Goal: Task Accomplishment & Management: Manage account settings

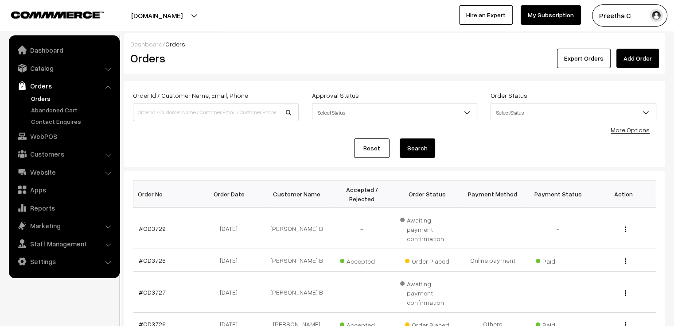
click at [636, 57] on link "Add Order" at bounding box center [637, 58] width 43 height 19
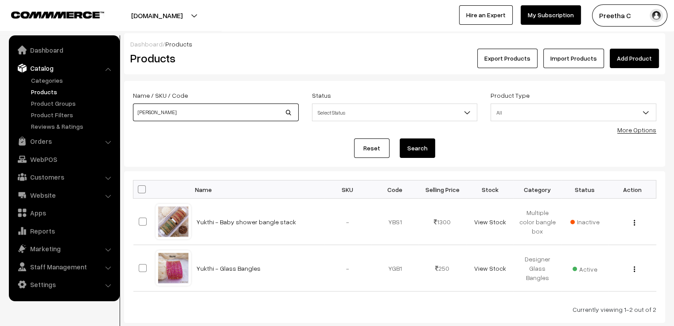
drag, startPoint x: 148, startPoint y: 112, endPoint x: 127, endPoint y: 117, distance: 21.9
click at [127, 117] on div "Name / SKU / Code yuk" at bounding box center [215, 108] width 179 height 37
click at [230, 269] on link "Yukthi - Glass Bangles" at bounding box center [228, 269] width 64 height 8
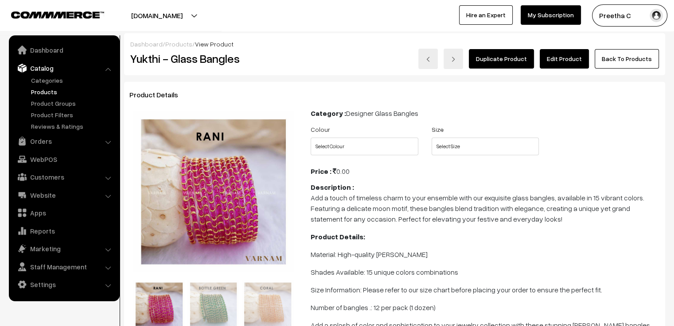
click at [577, 61] on link "Edit Product" at bounding box center [564, 58] width 49 height 19
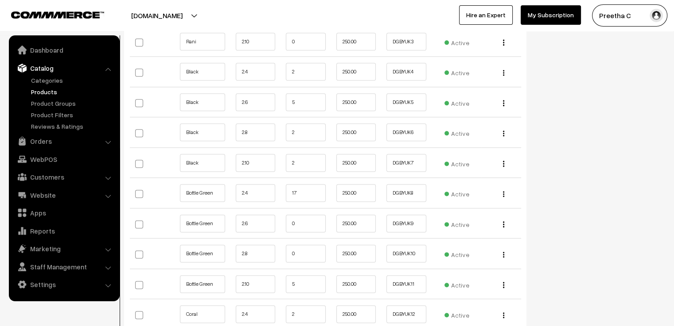
scroll to position [1196, 0]
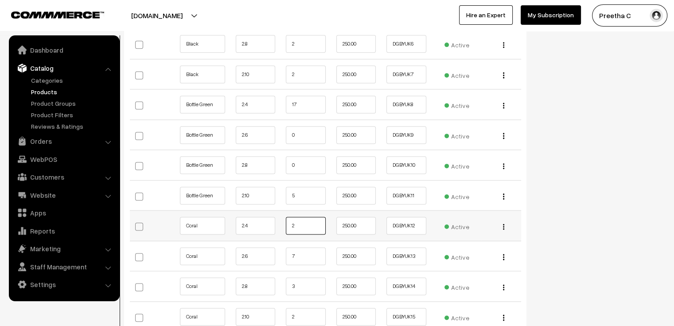
drag, startPoint x: 304, startPoint y: 215, endPoint x: 279, endPoint y: 215, distance: 24.8
click at [279, 215] on tr "Coral 2.4 2 250.00 DGBYUK12 Active" at bounding box center [325, 226] width 391 height 31
type input "0"
click at [542, 189] on div "Status Active Inactive Active Publish Date Product Type -- Select -- -- Select …" at bounding box center [602, 324] width 139 height 2877
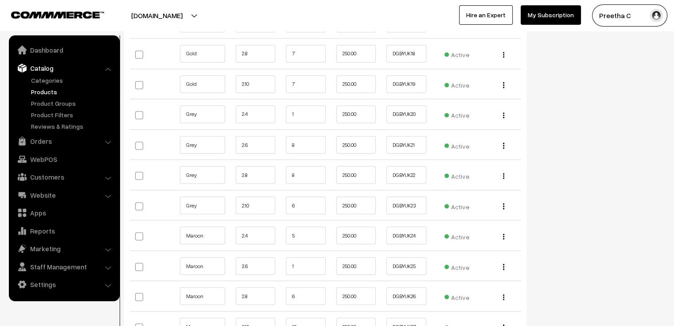
scroll to position [1595, 0]
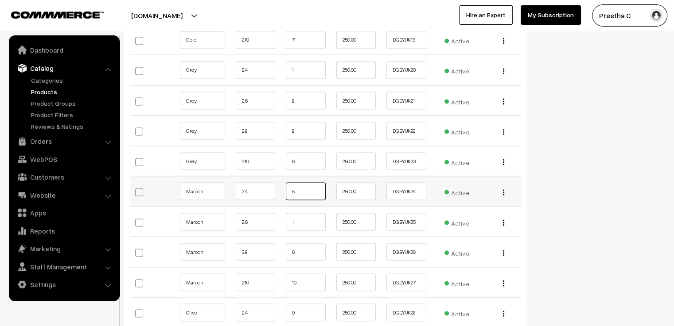
drag, startPoint x: 293, startPoint y: 182, endPoint x: 272, endPoint y: 183, distance: 20.8
click at [272, 183] on tr "Maroon 2.4 5 250.00 DGBYUK24 Edit" at bounding box center [325, 191] width 391 height 31
type input "4"
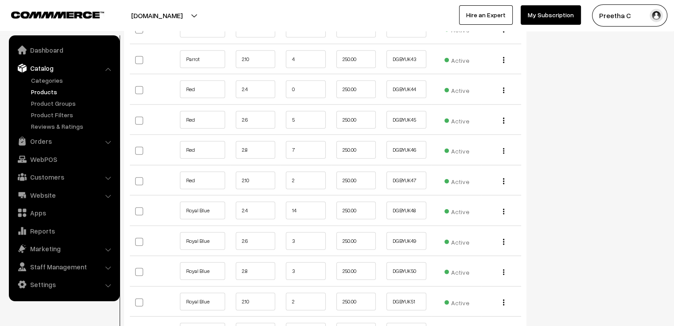
scroll to position [2392, 0]
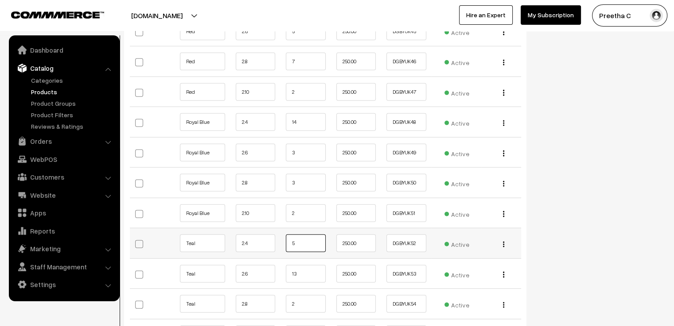
drag, startPoint x: 292, startPoint y: 230, endPoint x: 277, endPoint y: 234, distance: 15.6
click at [277, 234] on tr "Teal 2.4 5 250.00 DGBYUK52 Active" at bounding box center [325, 244] width 391 height 31
type input "3"
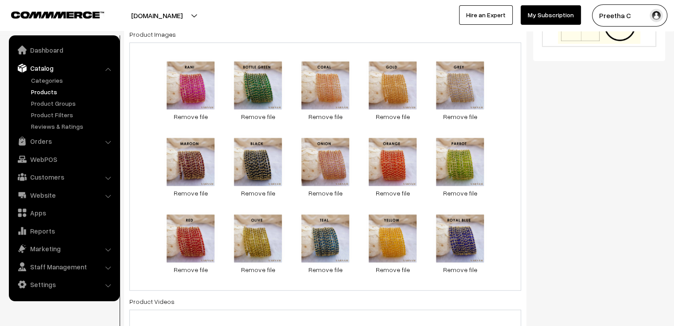
scroll to position [0, 0]
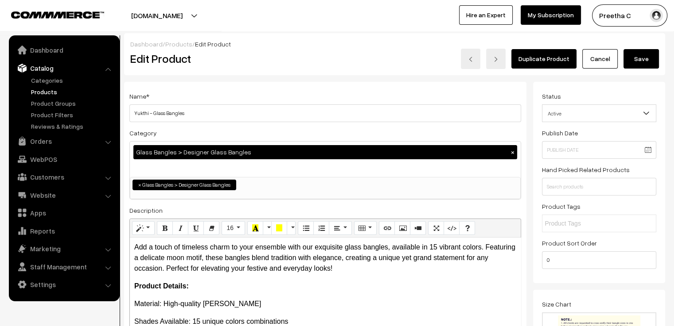
click at [644, 62] on button "Save" at bounding box center [640, 58] width 35 height 19
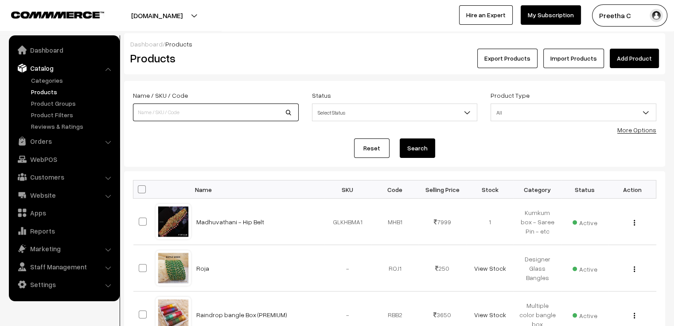
click at [221, 120] on input at bounding box center [216, 113] width 166 height 18
type input "aaradhana"
click at [400, 139] on button "Search" at bounding box center [417, 148] width 35 height 19
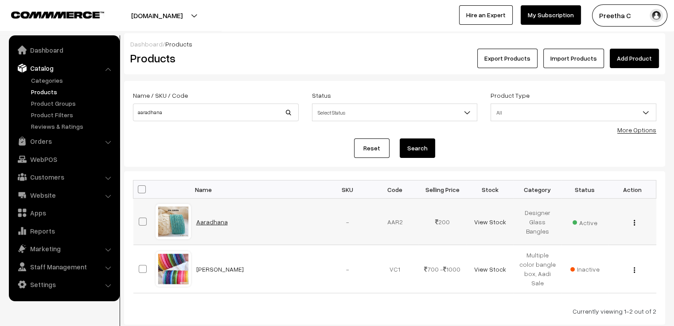
click at [213, 221] on link "Aaradhana" at bounding box center [211, 222] width 31 height 8
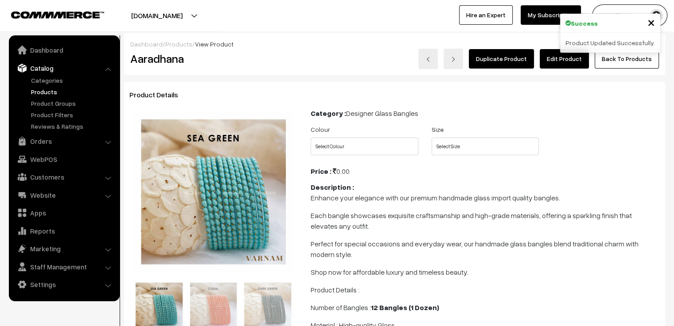
click at [571, 58] on link "Edit Product" at bounding box center [564, 58] width 49 height 19
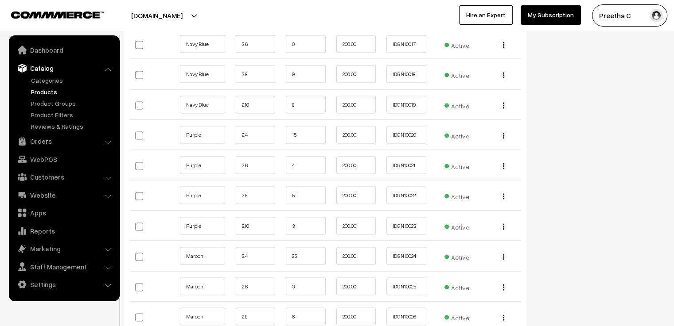
scroll to position [1816, 0]
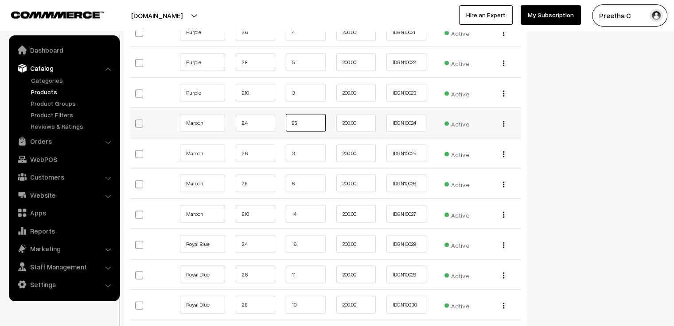
drag, startPoint x: 309, startPoint y: 110, endPoint x: 288, endPoint y: 115, distance: 21.7
click at [288, 115] on input "25" at bounding box center [306, 123] width 40 height 18
type input "23"
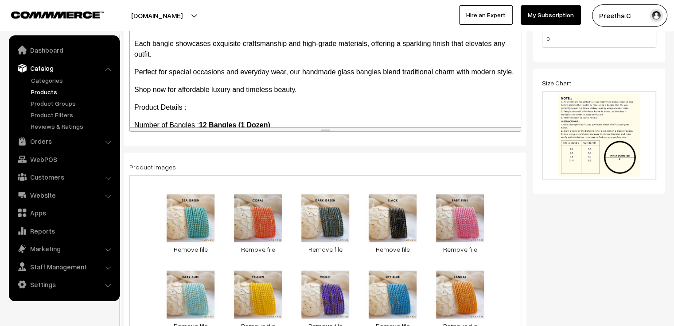
scroll to position [0, 0]
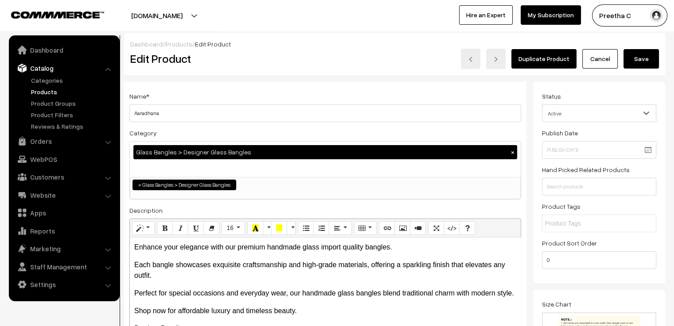
click at [640, 58] on button "Save" at bounding box center [640, 58] width 35 height 19
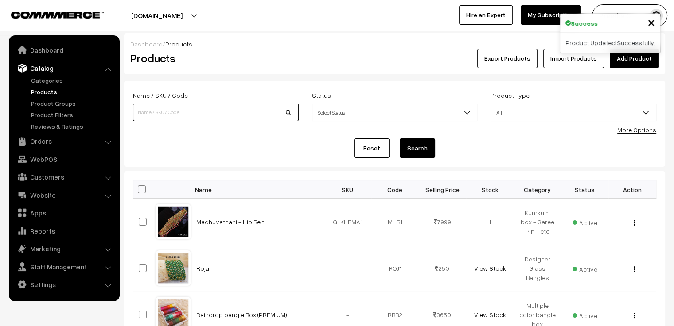
click at [209, 109] on input at bounding box center [216, 113] width 166 height 18
type input "charvi"
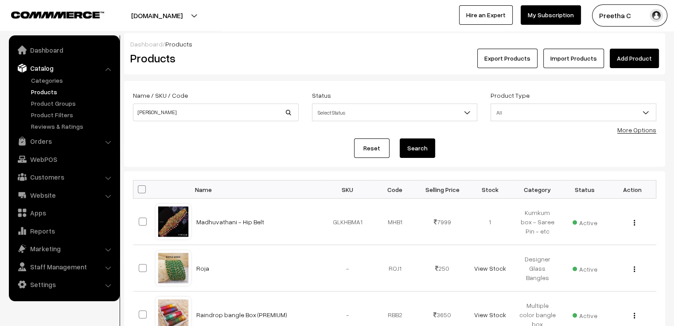
click at [416, 145] on button "Search" at bounding box center [417, 148] width 35 height 19
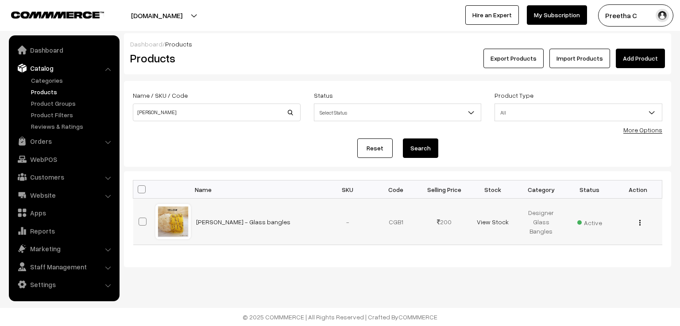
click at [227, 216] on td "[PERSON_NAME] - Glass bangles" at bounding box center [257, 222] width 133 height 47
click at [227, 221] on link "[PERSON_NAME] - Glass bangles" at bounding box center [243, 222] width 94 height 8
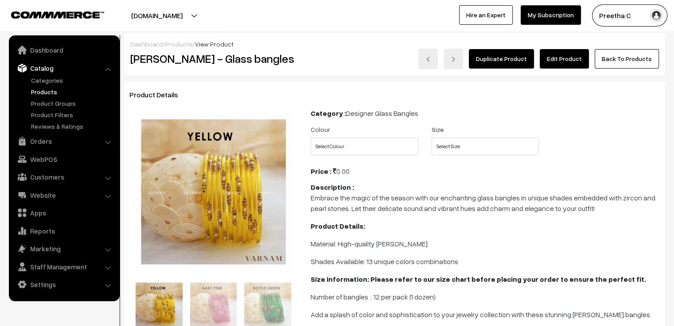
click at [574, 54] on link "Edit Product" at bounding box center [564, 58] width 49 height 19
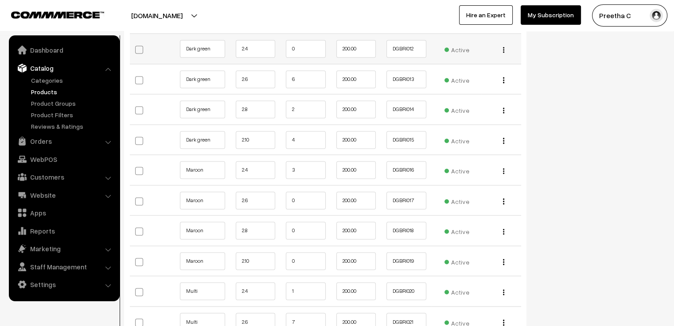
scroll to position [1418, 0]
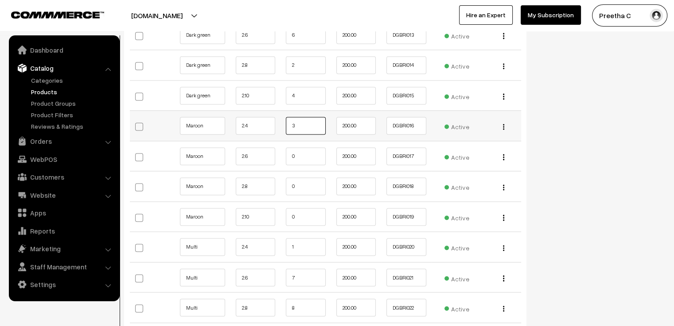
drag, startPoint x: 305, startPoint y: 116, endPoint x: 286, endPoint y: 117, distance: 18.6
click at [286, 117] on input "3" at bounding box center [306, 126] width 40 height 18
click at [586, 140] on div "Status Active Inactive Active Publish Date Product Type -- Select -- -- Select …" at bounding box center [602, 42] width 139 height 2756
drag, startPoint x: 303, startPoint y: 115, endPoint x: 273, endPoint y: 119, distance: 30.4
click at [273, 119] on tr "Maroon 2.4 2 200.00 DGBRI016 Edit" at bounding box center [325, 126] width 391 height 31
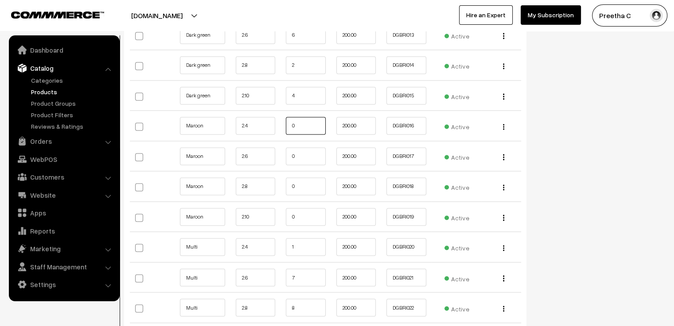
type input "0"
click at [571, 145] on div "Status Active Inactive Active Publish Date Product Type -- Select -- -- Select …" at bounding box center [602, 42] width 139 height 2756
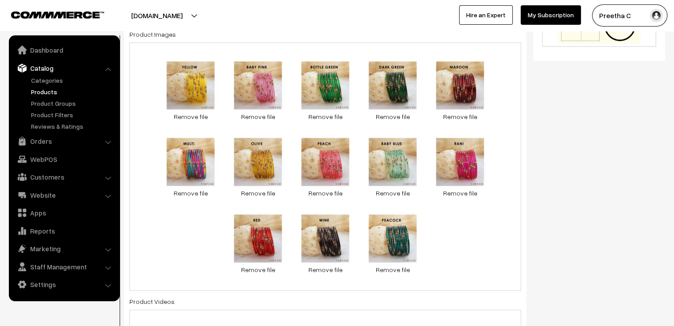
scroll to position [0, 0]
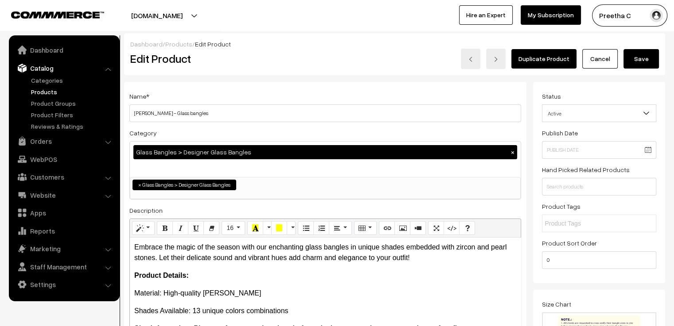
click at [633, 65] on button "Save" at bounding box center [640, 58] width 35 height 19
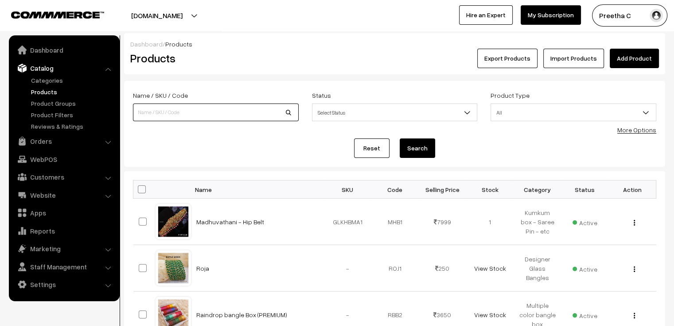
click at [218, 115] on input at bounding box center [216, 113] width 166 height 18
type input "yaashvi"
click at [400, 139] on button "Search" at bounding box center [417, 148] width 35 height 19
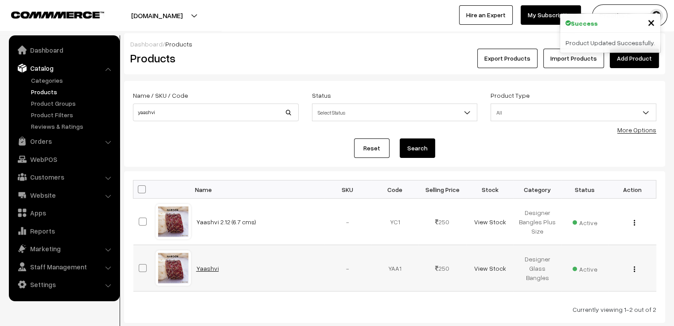
click at [206, 269] on link "Yaashvi" at bounding box center [207, 269] width 23 height 8
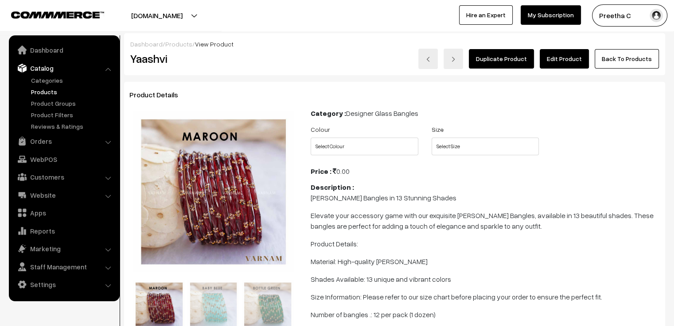
click at [573, 64] on link "Edit Product" at bounding box center [564, 58] width 49 height 19
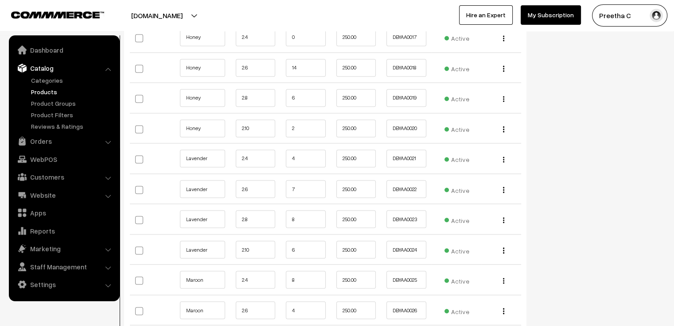
scroll to position [1551, 0]
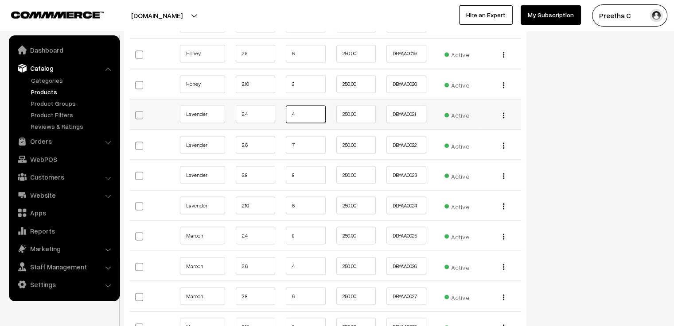
drag, startPoint x: 303, startPoint y: 106, endPoint x: 284, endPoint y: 109, distance: 18.9
click at [284, 109] on td "4" at bounding box center [305, 114] width 51 height 31
type input "3"
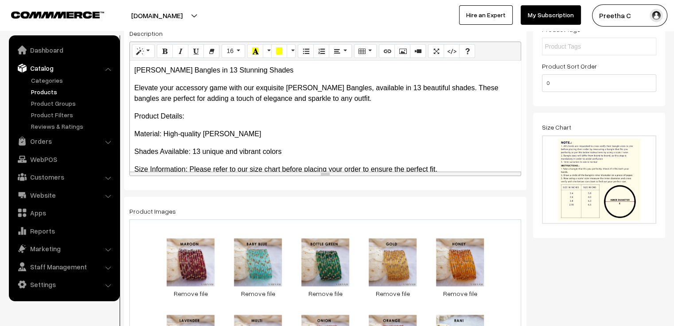
scroll to position [0, 0]
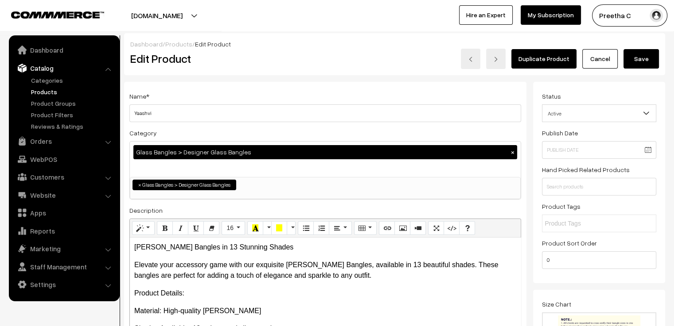
click at [643, 62] on button "Save" at bounding box center [640, 58] width 35 height 19
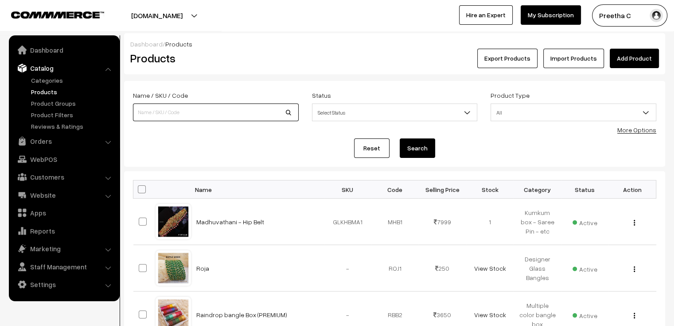
click at [201, 109] on input at bounding box center [216, 113] width 166 height 18
type input "hri"
click at [400, 139] on button "Search" at bounding box center [417, 148] width 35 height 19
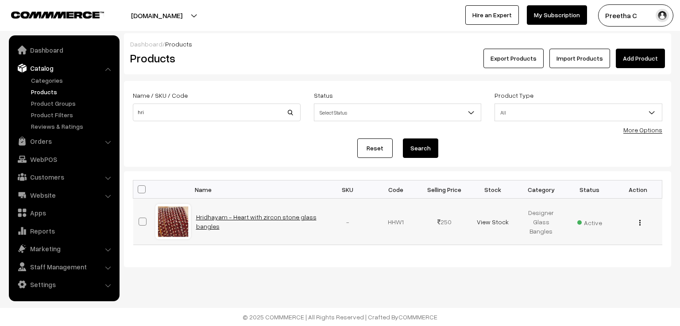
click at [261, 220] on link "Hridhayam - Heart with zircon stone glass bangles" at bounding box center [256, 222] width 120 height 17
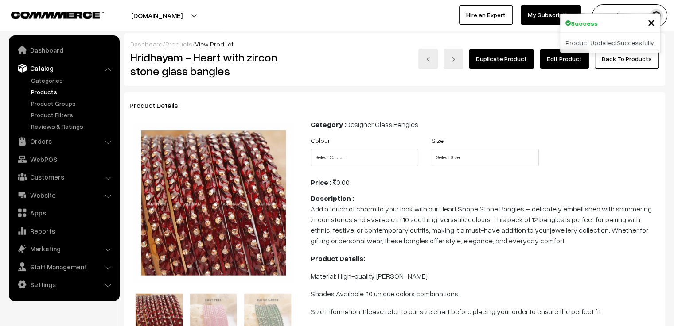
click at [562, 59] on link "Edit Product" at bounding box center [564, 58] width 49 height 19
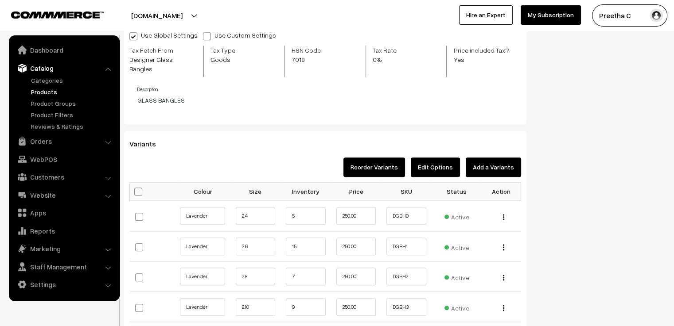
scroll to position [930, 0]
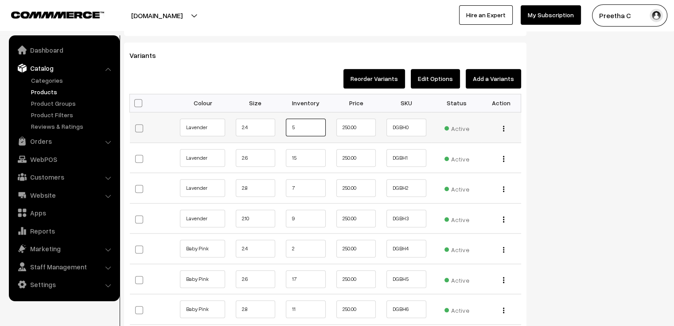
drag, startPoint x: 295, startPoint y: 115, endPoint x: 284, endPoint y: 121, distance: 12.5
click at [284, 121] on td "5" at bounding box center [305, 128] width 51 height 31
type input "4"
click at [563, 142] on div "Status Active Inactive Active Publish Date Product Type -- Select -- -- Select …" at bounding box center [602, 287] width 139 height 2270
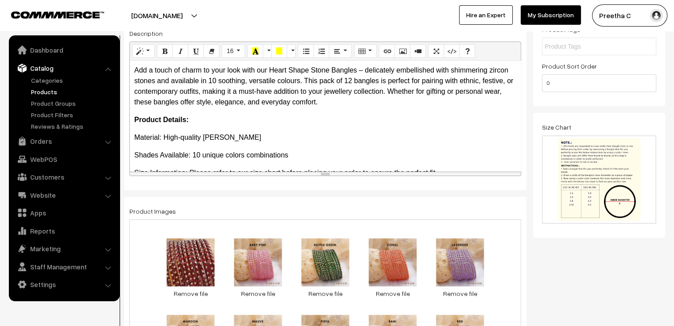
scroll to position [0, 0]
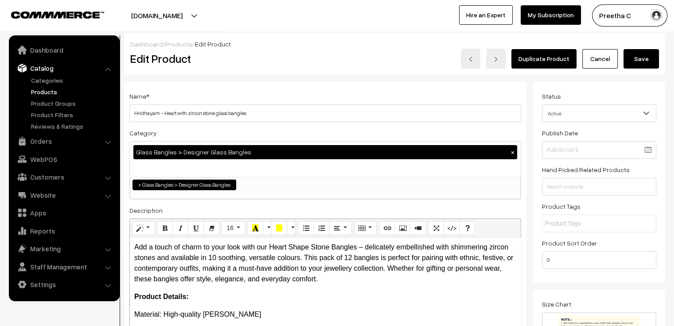
click at [626, 55] on button "Save" at bounding box center [640, 58] width 35 height 19
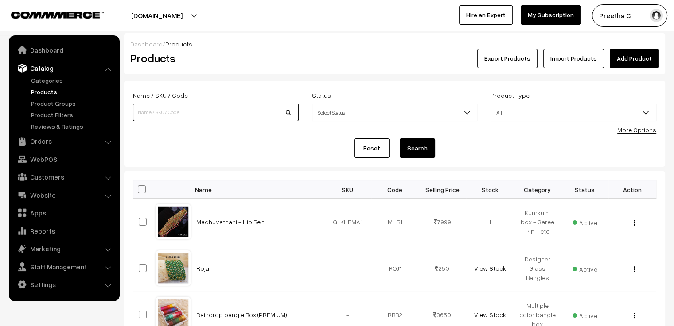
click at [164, 112] on input at bounding box center [216, 113] width 166 height 18
type input "motif"
click at [400, 139] on button "Search" at bounding box center [417, 148] width 35 height 19
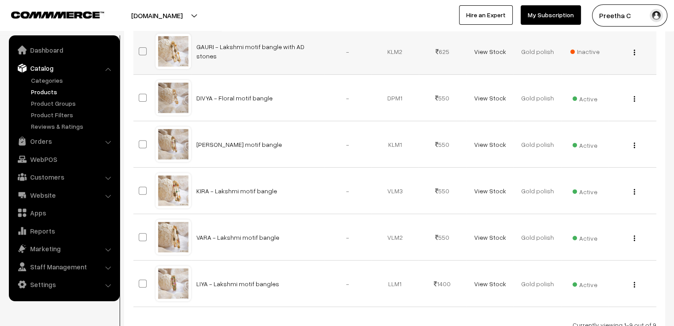
scroll to position [354, 0]
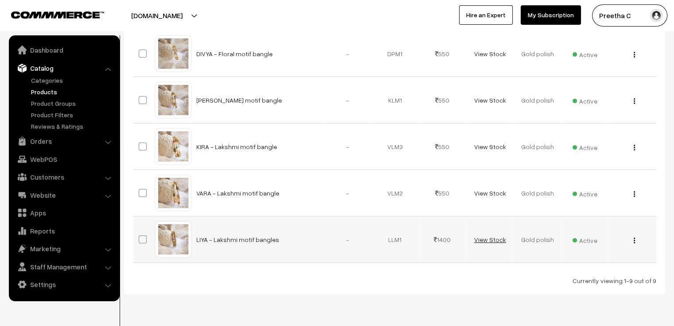
click at [494, 236] on link "View Stock" at bounding box center [490, 240] width 32 height 8
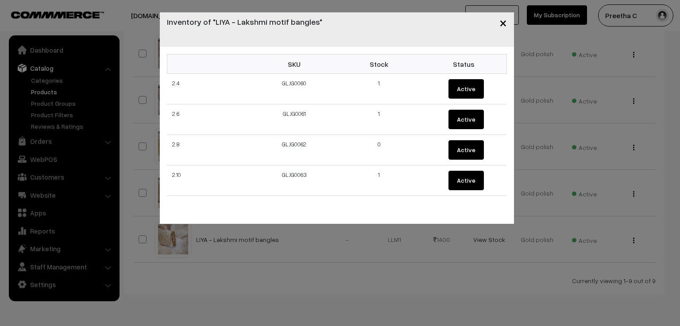
click at [496, 252] on div "× Inventory of "LIYA - Lakshmi motif bangles" SKU Stock Status 2.4 GLJG0060 1 A…" at bounding box center [340, 163] width 680 height 326
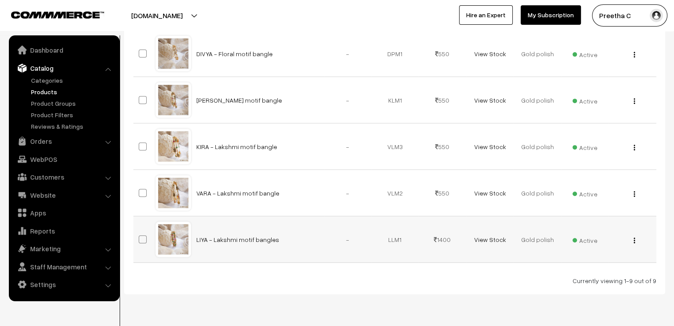
click at [633, 241] on img "button" at bounding box center [633, 241] width 1 height 6
click at [598, 267] on link "Edit" at bounding box center [594, 272] width 75 height 19
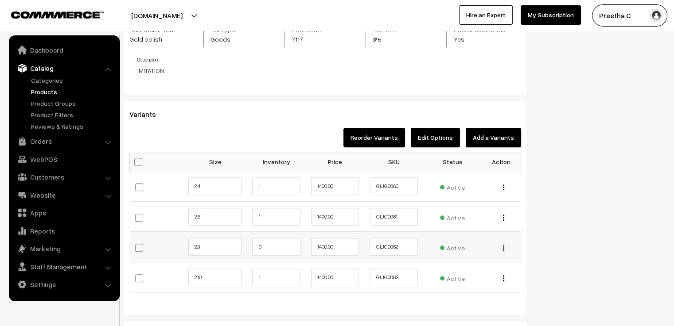
scroll to position [753, 0]
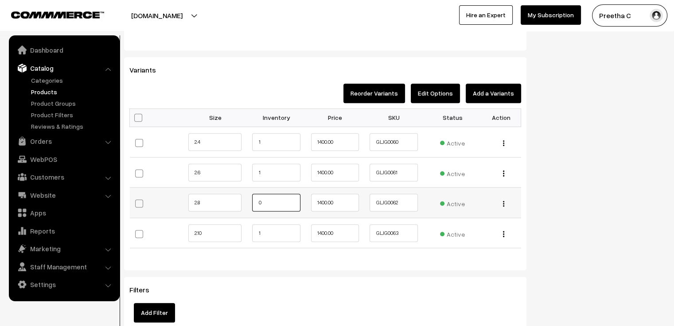
drag, startPoint x: 264, startPoint y: 202, endPoint x: 253, endPoint y: 204, distance: 11.4
click at [254, 204] on input "0" at bounding box center [276, 203] width 48 height 18
type input "1"
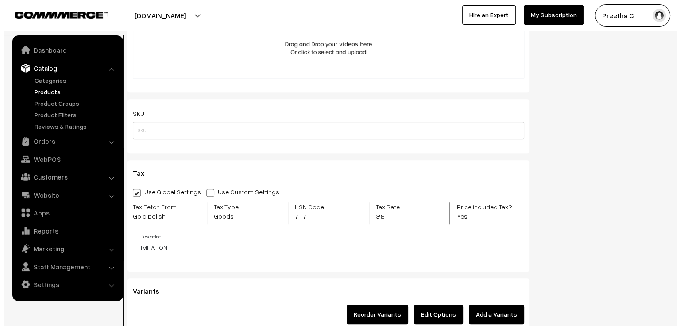
scroll to position [709, 0]
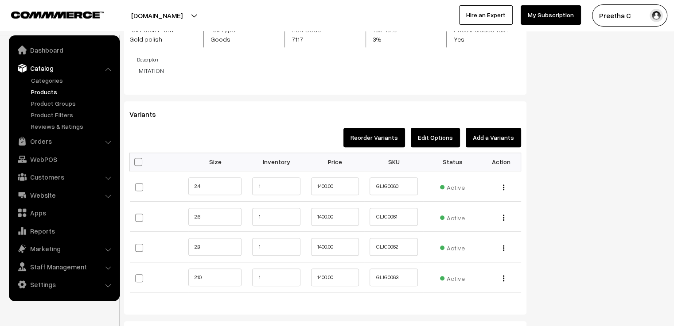
click at [140, 162] on span at bounding box center [138, 162] width 8 height 8
click at [140, 162] on input "checkbox" at bounding box center [137, 162] width 6 height 6
checkbox input "true"
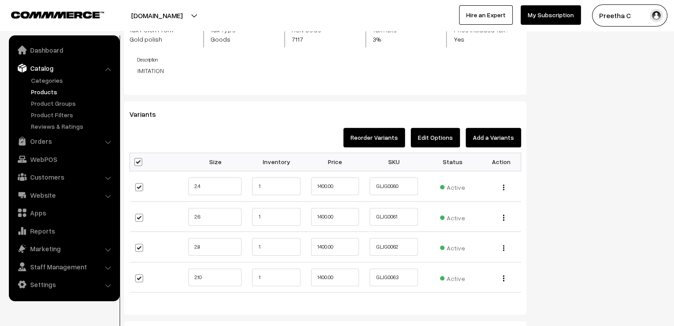
checkbox input "true"
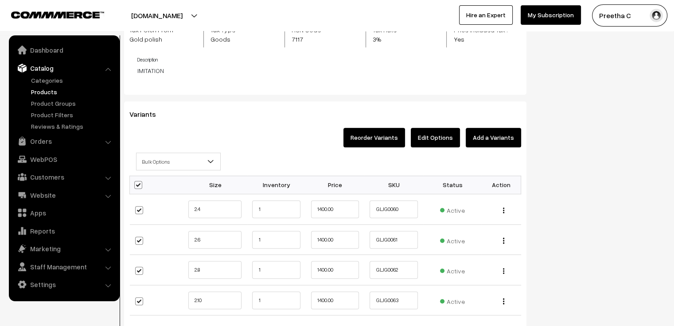
click at [152, 163] on span "Bulk Options" at bounding box center [178, 162] width 84 height 16
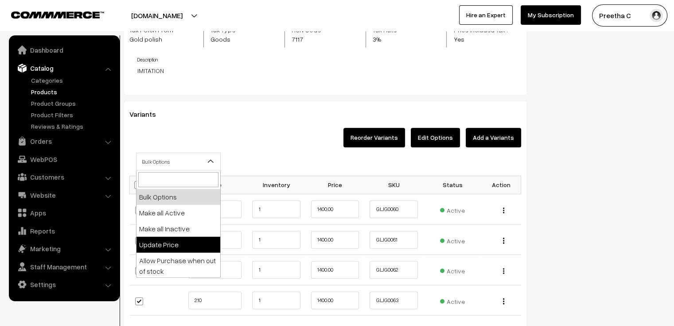
select select "0"
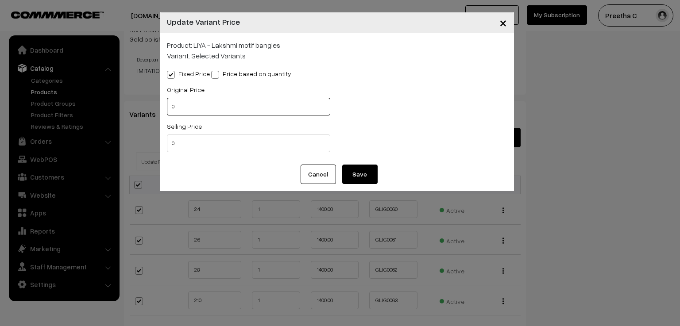
click at [205, 112] on input "0" at bounding box center [248, 107] width 163 height 18
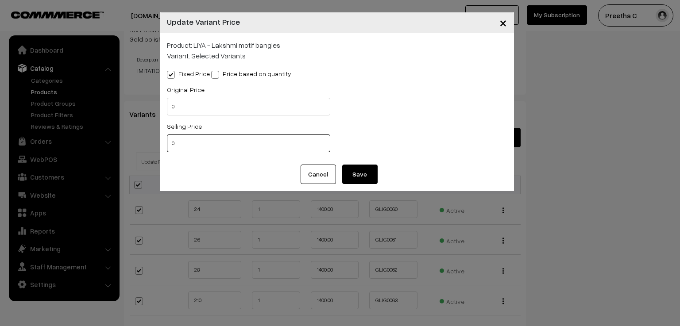
drag, startPoint x: 191, startPoint y: 146, endPoint x: 147, endPoint y: 147, distance: 44.3
click at [147, 147] on div "× Update Variant Price Product: LIYA - Lakshmi motif bangles Variant: Selected …" at bounding box center [340, 163] width 680 height 326
type input "1500"
click at [353, 171] on button "Save" at bounding box center [359, 174] width 35 height 19
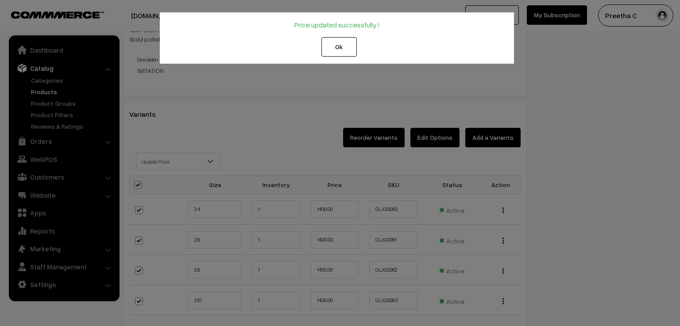
click at [346, 52] on button "Ok" at bounding box center [339, 46] width 35 height 19
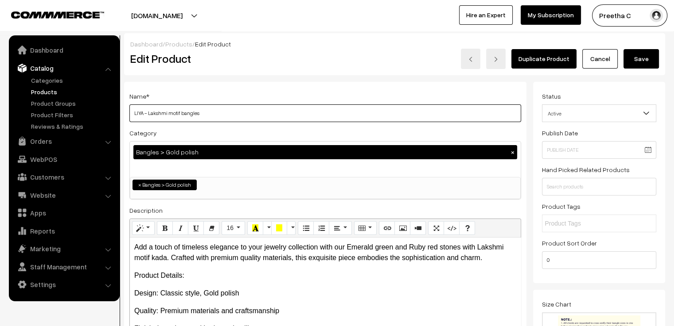
click at [295, 114] on input "LIYA - Lakshmi motif bangles" at bounding box center [325, 114] width 392 height 18
click at [179, 113] on input "LIYA - Lakshmi motif bangles" at bounding box center [325, 114] width 392 height 18
click at [238, 122] on div "Name * LIYA - Lakshmi motif bangles Category Bangles > Gold polish × Bangles Ba…" at bounding box center [325, 225] width 402 height 286
click at [222, 113] on input "LIYA - Lakshmi motif bangles" at bounding box center [325, 114] width 392 height 18
click at [179, 115] on input "LIYA - Lakshmi motif bangles" at bounding box center [325, 114] width 392 height 18
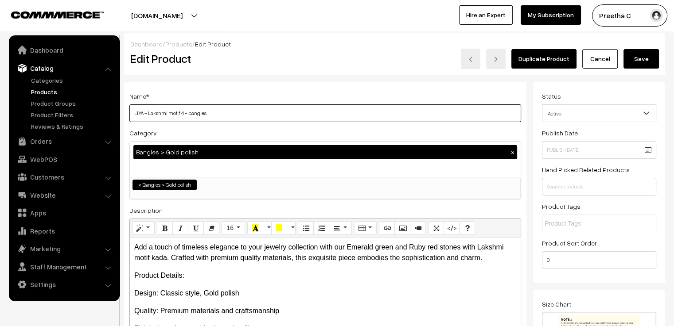
click at [179, 115] on input "LIYA - Lakshmi motif 4 - bangles" at bounding box center [325, 114] width 392 height 18
click at [186, 116] on input "LIYA - Lakshmi motif 4 - bangles" at bounding box center [325, 114] width 392 height 18
type input "LIYA - Lakshmi motif (4 bangles)"
click at [635, 58] on button "Save" at bounding box center [640, 58] width 35 height 19
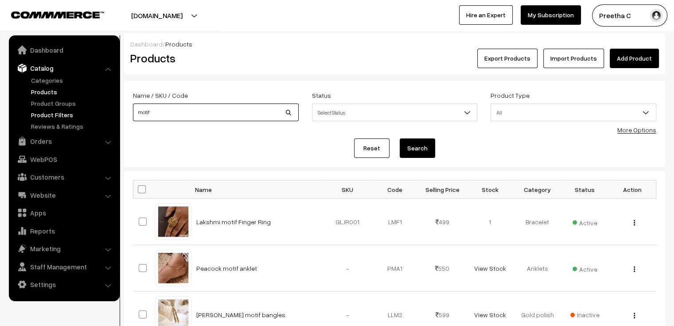
drag, startPoint x: 172, startPoint y: 117, endPoint x: 92, endPoint y: 116, distance: 80.2
type input "kada"
click at [400, 139] on button "Search" at bounding box center [417, 148] width 35 height 19
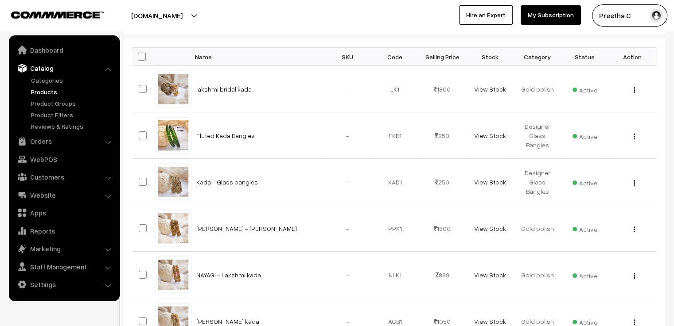
scroll to position [177, 0]
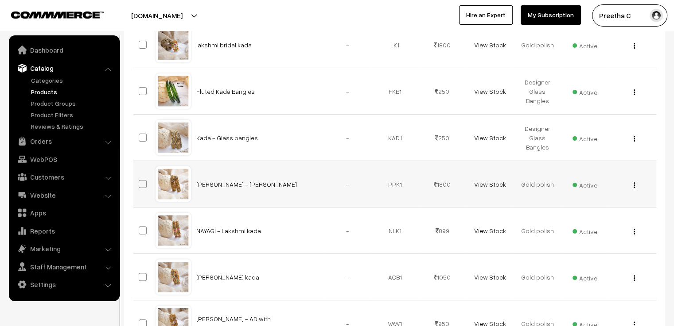
click at [633, 187] on img "button" at bounding box center [633, 186] width 1 height 6
click at [598, 212] on link "Edit" at bounding box center [594, 217] width 75 height 19
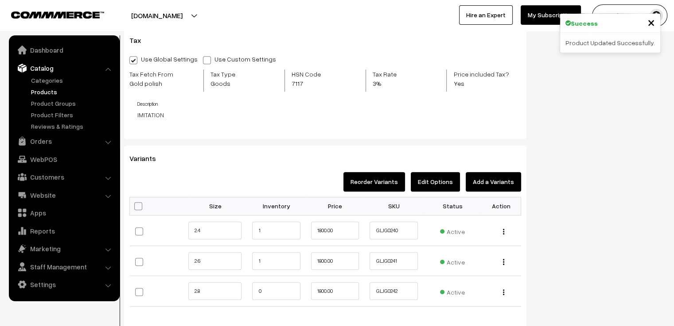
scroll to position [753, 0]
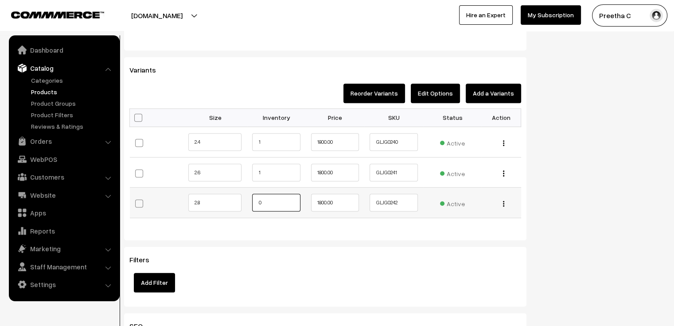
drag, startPoint x: 273, startPoint y: 206, endPoint x: 249, endPoint y: 210, distance: 24.4
click at [249, 209] on td "0" at bounding box center [276, 203] width 58 height 31
type input "1"
click at [245, 225] on div "Bulk Options Make all Active Make all Inactive Update Price Allow Purchase when…" at bounding box center [325, 170] width 405 height 123
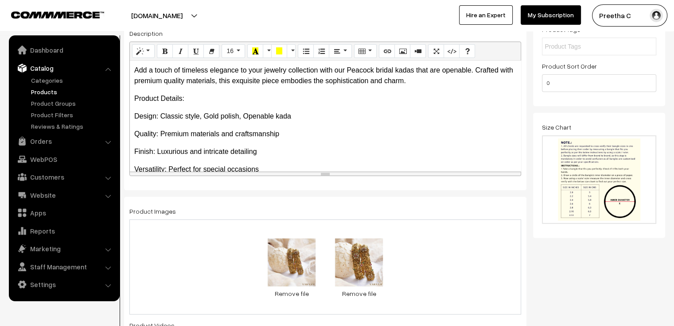
scroll to position [0, 0]
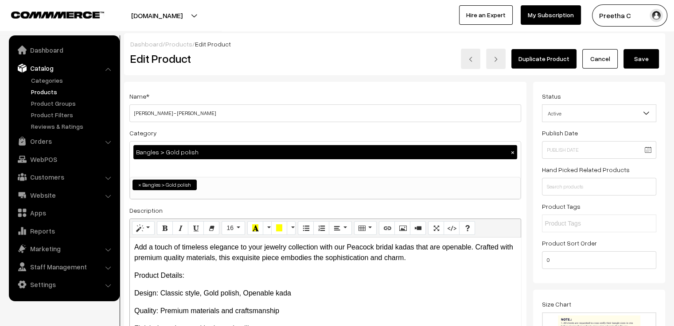
click at [632, 60] on button "Save" at bounding box center [640, 58] width 35 height 19
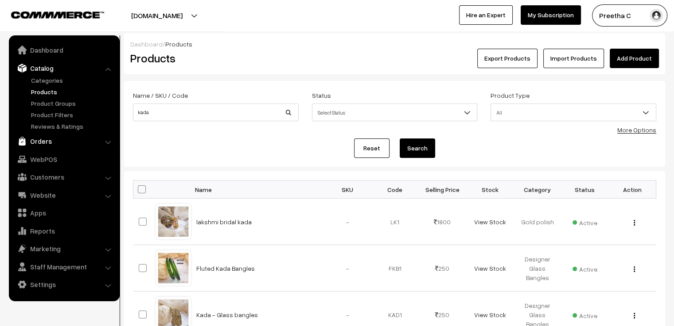
click at [51, 140] on link "Orders" at bounding box center [63, 141] width 105 height 16
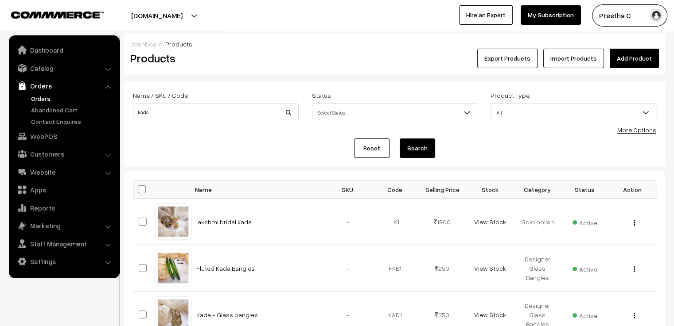
click at [43, 99] on link "Orders" at bounding box center [73, 98] width 88 height 9
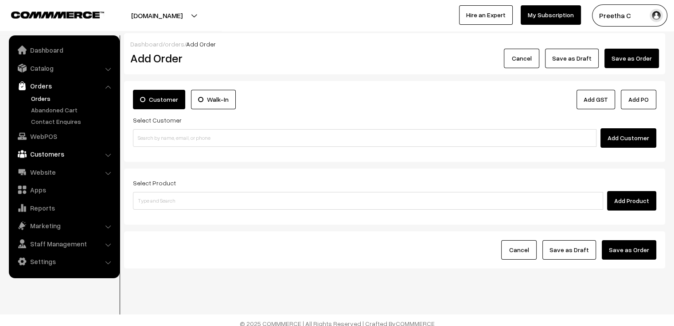
click at [76, 152] on link "Customers" at bounding box center [63, 154] width 105 height 16
click at [45, 131] on link "Customers" at bounding box center [73, 134] width 88 height 9
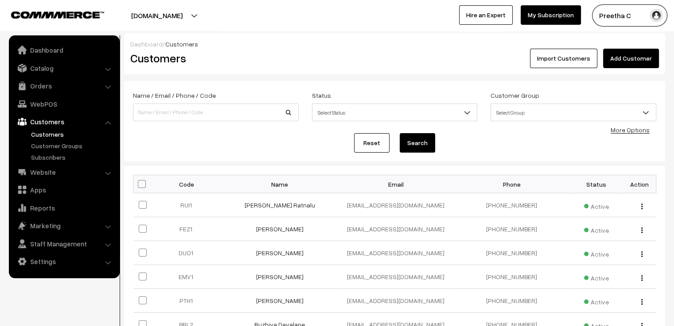
click at [646, 61] on link "Add Customer" at bounding box center [631, 58] width 56 height 19
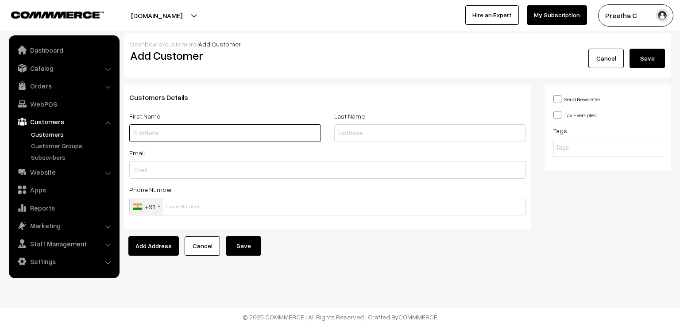
click at [179, 134] on input "text" at bounding box center [225, 133] width 192 height 18
paste input "Ashna sahu"
drag, startPoint x: 162, startPoint y: 138, endPoint x: 150, endPoint y: 137, distance: 12.4
click at [150, 137] on input "[PERSON_NAME]" at bounding box center [225, 133] width 192 height 18
type input "[PERSON_NAME]"
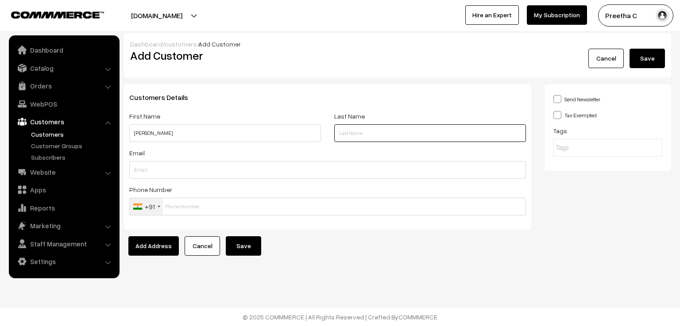
click at [355, 137] on input "text" at bounding box center [430, 133] width 192 height 18
paste input "sahu"
type input "sahu"
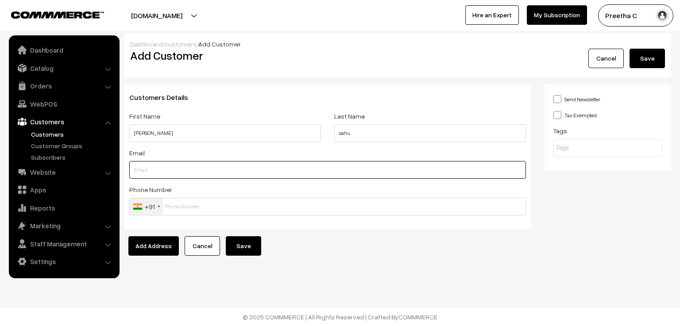
click at [187, 174] on input "text" at bounding box center [327, 170] width 397 height 18
paste input "ashnasahu008@gmail.com"
type input "ashnasahu008@gmail.com"
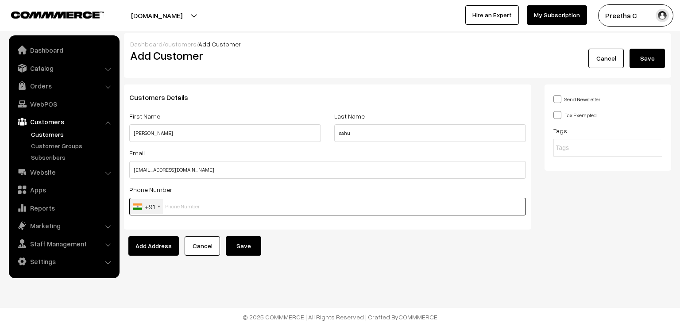
click at [190, 204] on input "text" at bounding box center [327, 207] width 397 height 18
paste input "7603010498"
type input "7603010498"
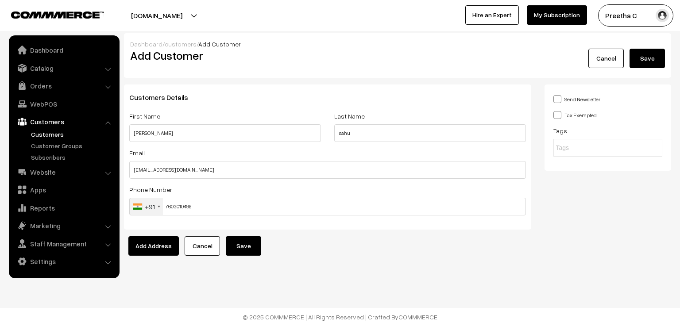
click at [238, 246] on button "Save" at bounding box center [243, 246] width 35 height 19
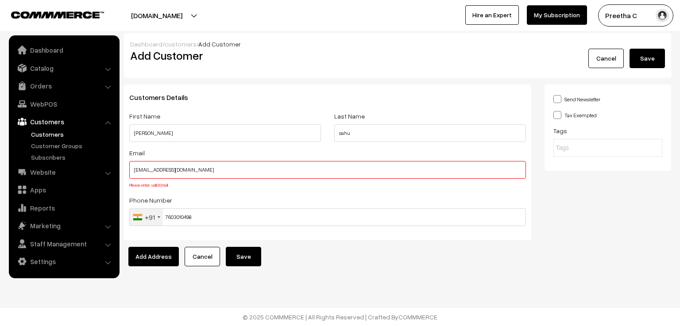
drag, startPoint x: 132, startPoint y: 171, endPoint x: 155, endPoint y: 176, distance: 24.0
click at [133, 171] on input "[EMAIL_ADDRESS][DOMAIN_NAME]" at bounding box center [327, 170] width 397 height 18
click at [218, 173] on input "[EMAIL_ADDRESS][DOMAIN_NAME]" at bounding box center [327, 170] width 397 height 18
type input "[EMAIL_ADDRESS][DOMAIN_NAME]"
click at [245, 257] on button "Save" at bounding box center [243, 256] width 35 height 19
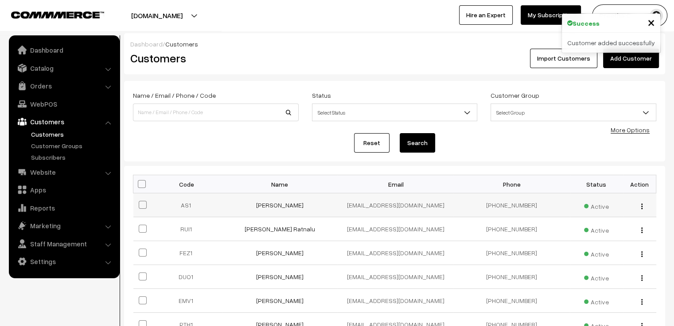
click at [641, 207] on img "button" at bounding box center [641, 207] width 1 height 6
click at [611, 233] on link "Edit" at bounding box center [601, 238] width 75 height 19
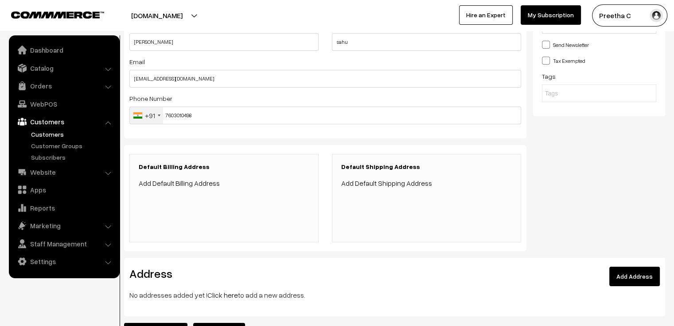
scroll to position [133, 0]
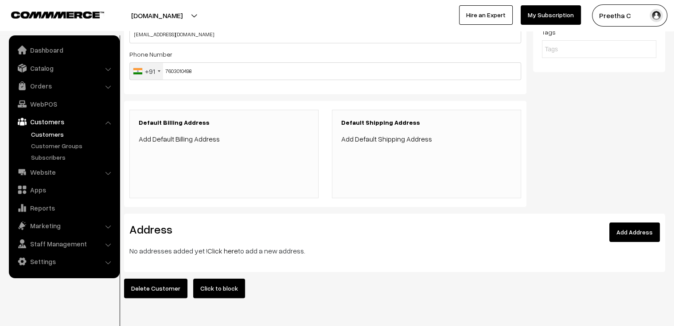
click at [638, 232] on link "Add Address" at bounding box center [634, 232] width 51 height 19
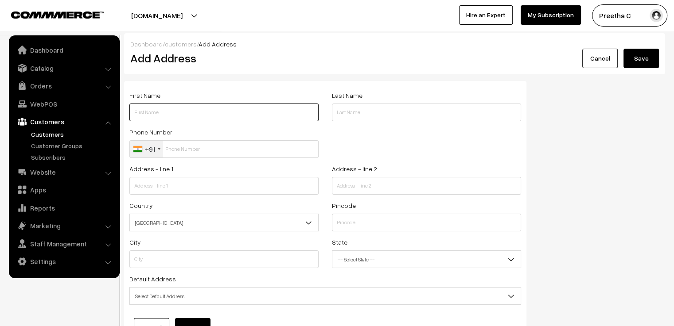
click at [162, 119] on input "text" at bounding box center [223, 113] width 189 height 18
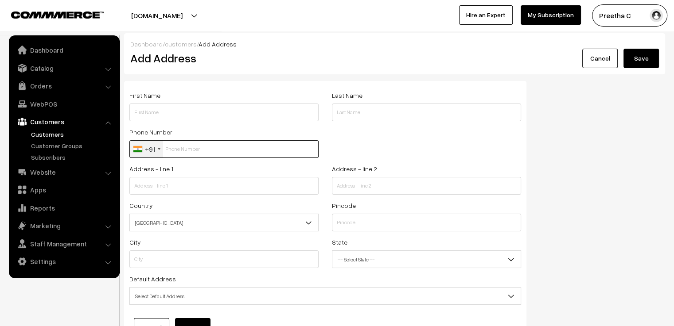
click at [170, 152] on input "text" at bounding box center [223, 149] width 189 height 18
paste input "7603010498"
type input "7603010498"
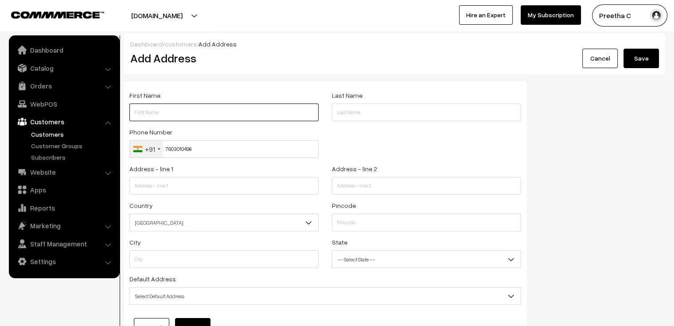
click at [152, 114] on input "text" at bounding box center [223, 113] width 189 height 18
type input "Ashna"
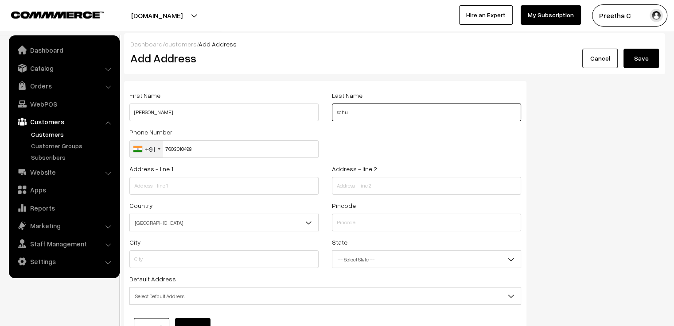
type input "sahu"
click at [245, 190] on input "text" at bounding box center [223, 186] width 189 height 18
paste input "- 63/129 B.T. ROAD, VASUNDHARA APARTMENT, 3RD FLOOR,"
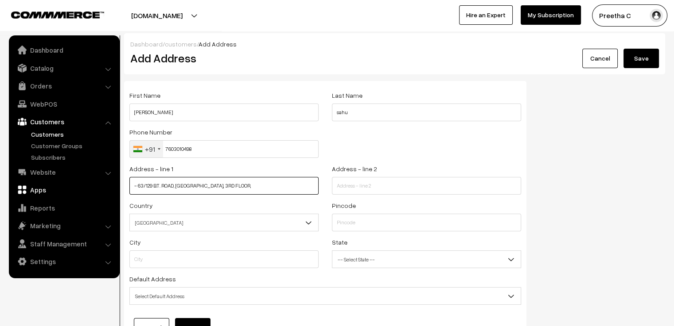
drag, startPoint x: 137, startPoint y: 188, endPoint x: 114, endPoint y: 190, distance: 23.2
click at [114, 190] on body "Thank you for showing interest. Our team will call you shortly. Close varnambya…" at bounding box center [337, 202] width 674 height 404
type input "63/129 B.T. ROAD, VASUNDHARA APARTMENT, 3RD FLOOR,"
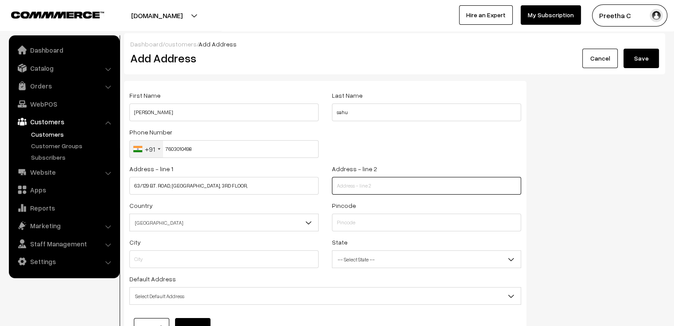
click at [346, 178] on input "text" at bounding box center [426, 186] width 189 height 18
paste input "FLAT NO-B3, NORTH 24PGS, P.S- KHARDAH"
click at [455, 189] on input "FLAT NO-B3, NORTH 24PGS, P.S- KHARDAH," at bounding box center [426, 186] width 189 height 18
paste input "Near Vivek nagar petrol pump"
type input "FLAT NO-B3, NORTH 24PGS, P.S- KHARDAH, Near Vivek nagar petrol pump"
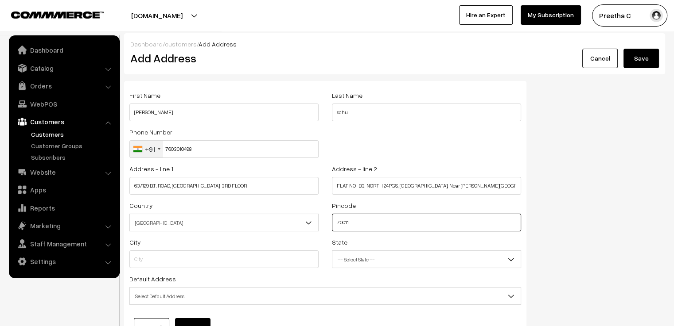
type input "700119"
type input "North 24 Parganas"
select select "[GEOGRAPHIC_DATA]"
type input "700119"
click at [395, 265] on span "-- Select State --" at bounding box center [426, 260] width 188 height 16
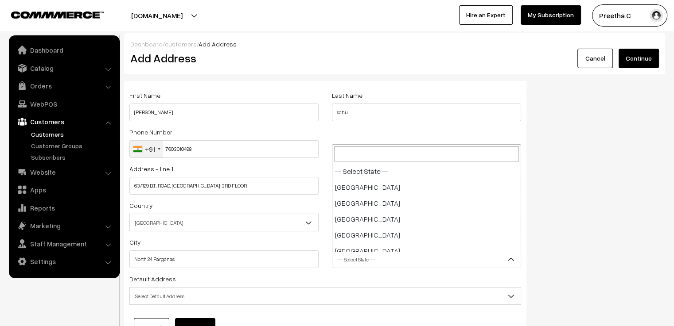
scroll to position [501, 0]
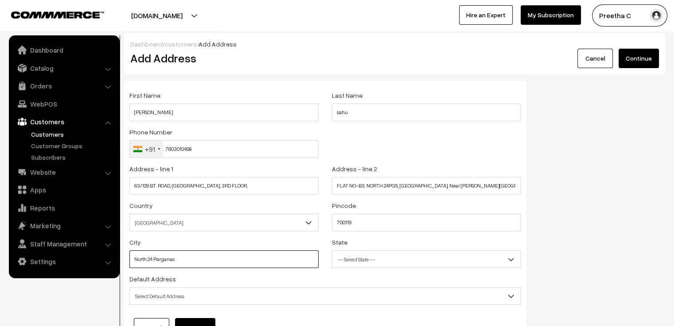
drag, startPoint x: 202, startPoint y: 263, endPoint x: 132, endPoint y: 264, distance: 69.6
click at [132, 264] on input "North 24 Parganas" at bounding box center [223, 260] width 189 height 18
type input "Kolkata"
click at [382, 259] on span "-- Select State --" at bounding box center [426, 260] width 188 height 16
click at [377, 260] on span "[GEOGRAPHIC_DATA]" at bounding box center [426, 260] width 188 height 16
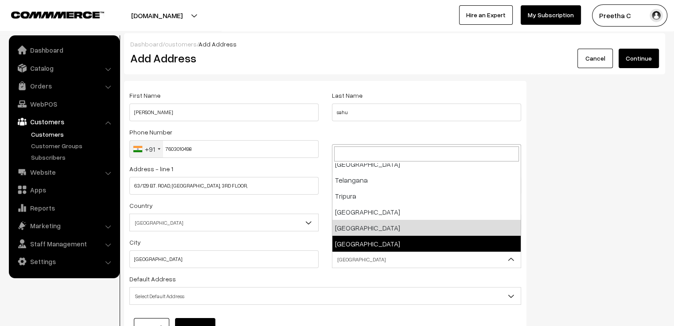
select select "West Bengal"
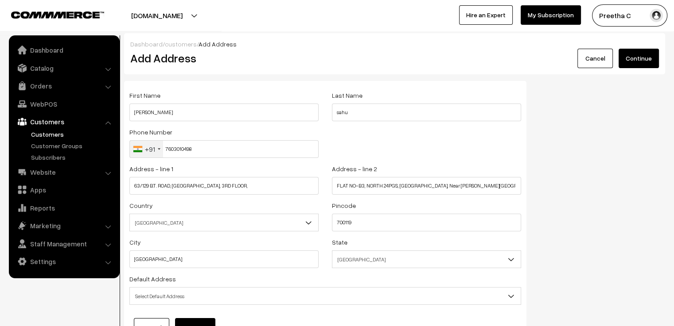
click at [334, 281] on div "Default Address Select Default Address Default Billing Address Default Shipping…" at bounding box center [325, 289] width 392 height 31
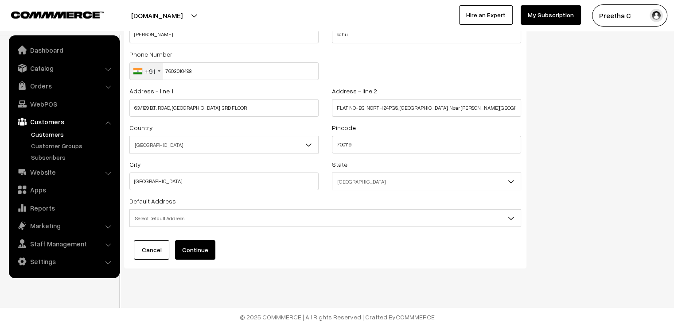
click at [241, 218] on span "Select Default Address" at bounding box center [325, 219] width 391 height 16
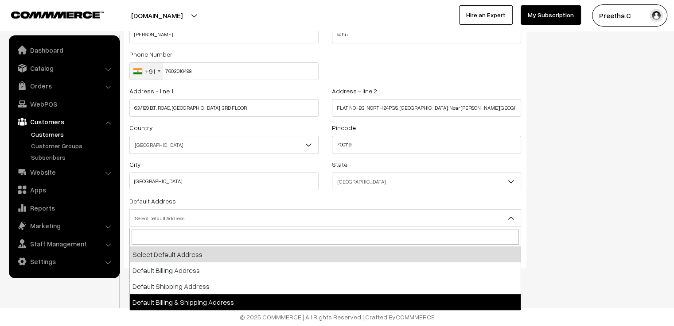
select select "3"
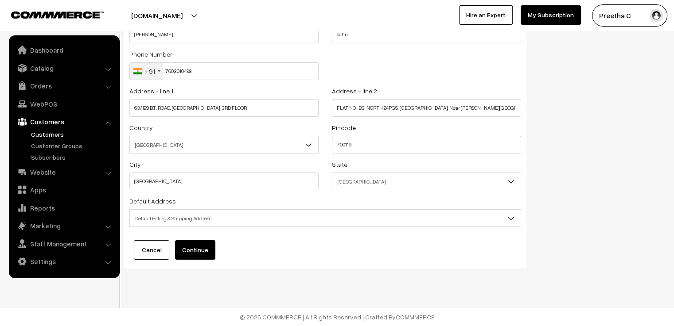
click at [198, 253] on button "Continue" at bounding box center [195, 250] width 40 height 19
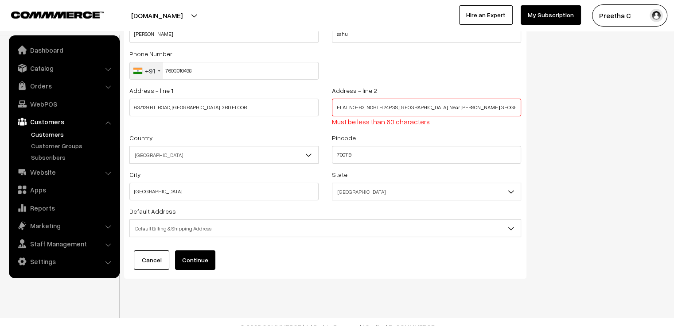
click at [511, 108] on input "FLAT NO-B3, NORTH 24PGS, P.S- KHARDAH, Near Vivek nagar petrol pump" at bounding box center [426, 108] width 189 height 18
drag, startPoint x: 511, startPoint y: 108, endPoint x: 434, endPoint y: 110, distance: 77.1
click at [434, 110] on input "FLAT NO-B3, NORTH 24PGS, P.S- KHARDAH, Near Vivek nagar petrol pump" at bounding box center [426, 108] width 189 height 18
type input "FLAT NO-B3, NORTH 24PGS, P.S- KHARDAH,"
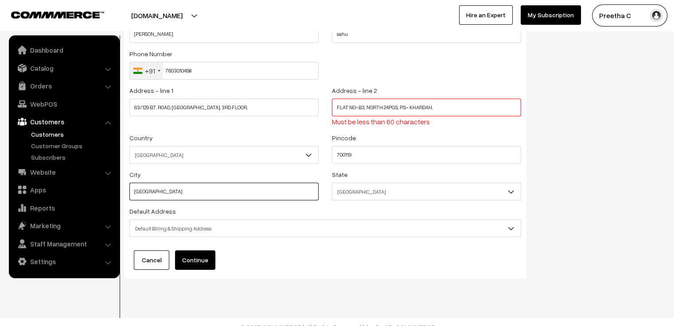
click at [154, 192] on input "Kolkata" at bounding box center [223, 192] width 189 height 18
paste input "Near Vivek nagar petrol pump"
type input "Kolkata, Near Vivek nagar petrol pump"
click at [205, 266] on button "Continue" at bounding box center [195, 260] width 40 height 19
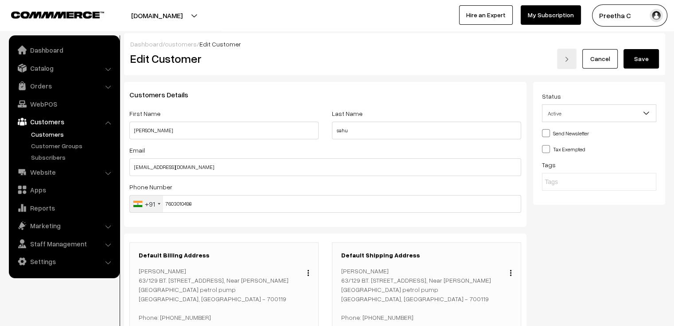
click at [637, 59] on button "Save" at bounding box center [640, 58] width 35 height 19
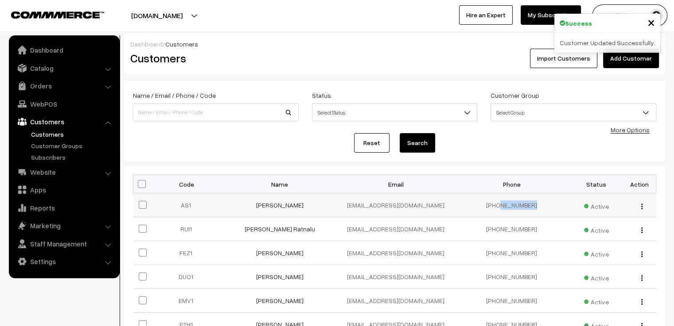
drag, startPoint x: 536, startPoint y: 208, endPoint x: 501, endPoint y: 208, distance: 35.4
click at [501, 208] on td "[PHONE_NUMBER]" at bounding box center [512, 206] width 116 height 24
click at [62, 84] on link "Orders" at bounding box center [63, 86] width 105 height 16
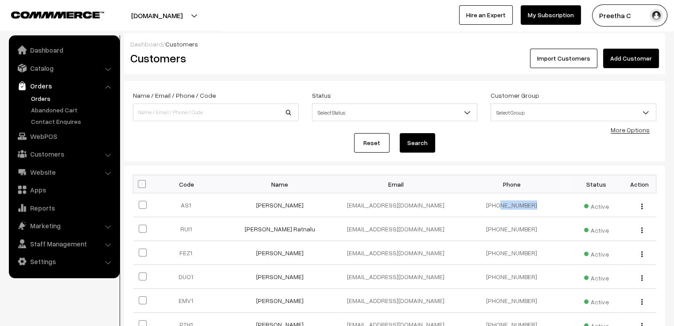
click at [45, 95] on link "Orders" at bounding box center [73, 98] width 88 height 9
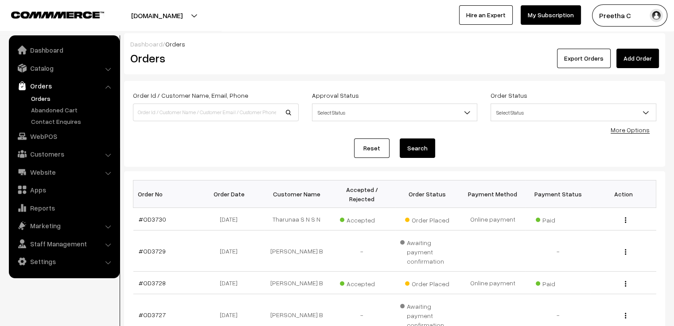
click at [641, 63] on link "Add Order" at bounding box center [637, 58] width 43 height 19
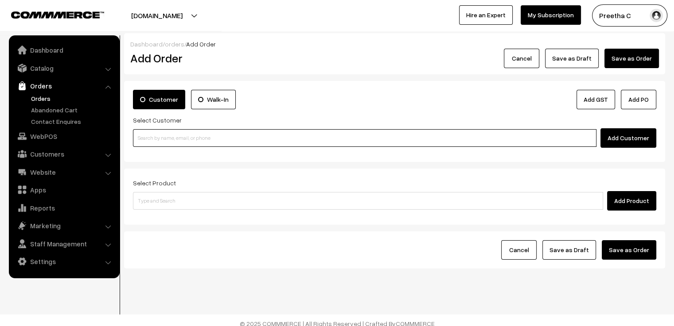
click at [193, 143] on input at bounding box center [364, 138] width 463 height 18
paste input "7603010498"
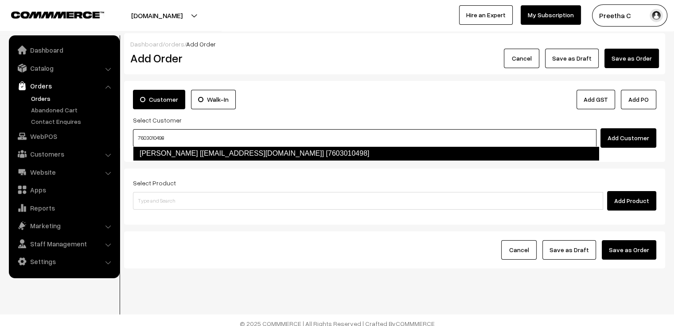
click at [203, 158] on link "Ashna sahu [ashnasahu008@gmail.com] [7603010498]" at bounding box center [366, 154] width 466 height 14
type input "7603010498"
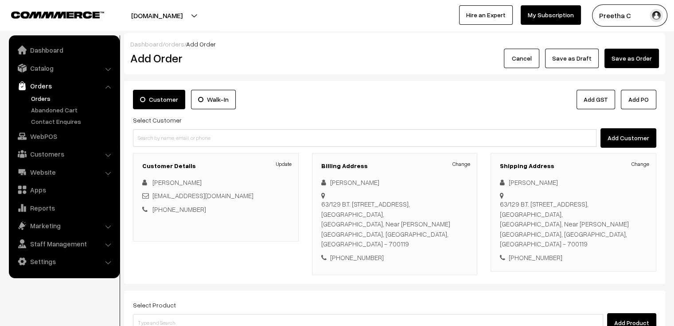
scroll to position [89, 0]
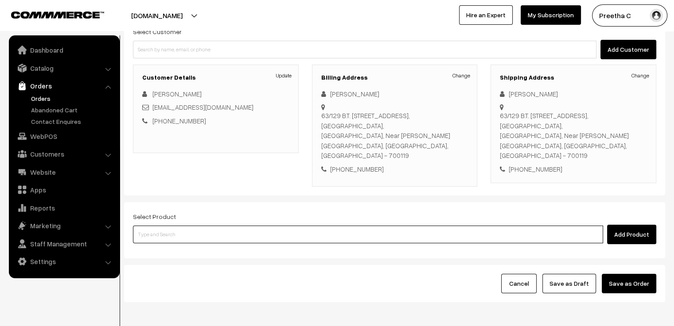
click at [192, 226] on input at bounding box center [368, 235] width 470 height 18
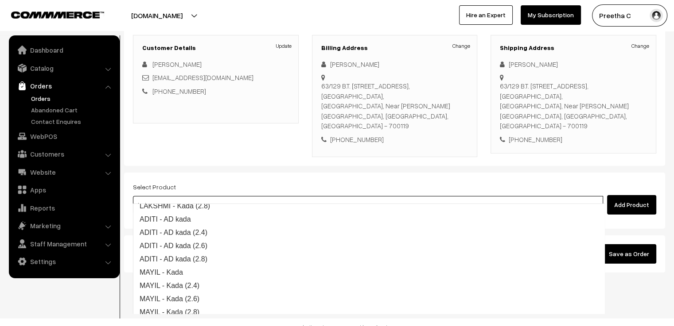
scroll to position [249, 0]
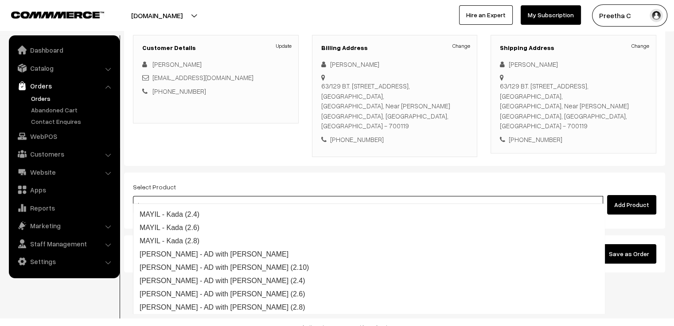
type input "k"
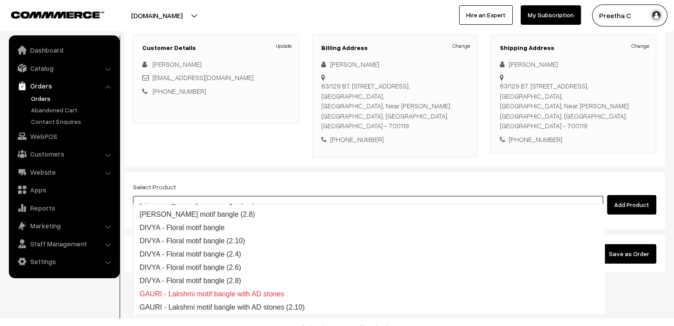
type input "motif"
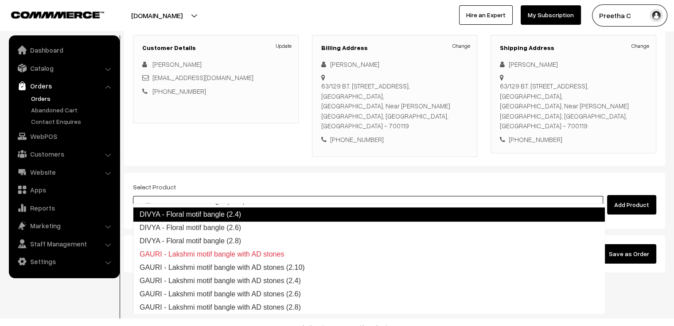
scroll to position [23, 0]
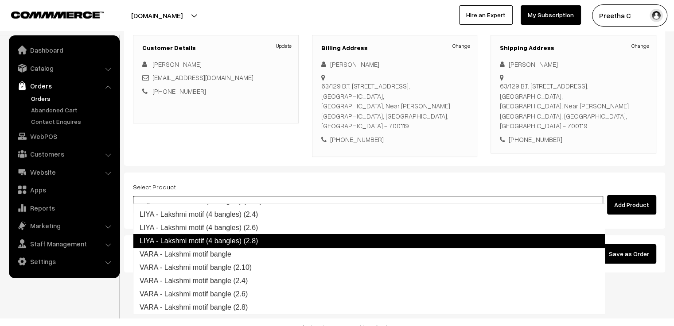
click at [294, 243] on link "LIYA - Lakshmi motif (4 bangles) (2.8)" at bounding box center [369, 241] width 472 height 14
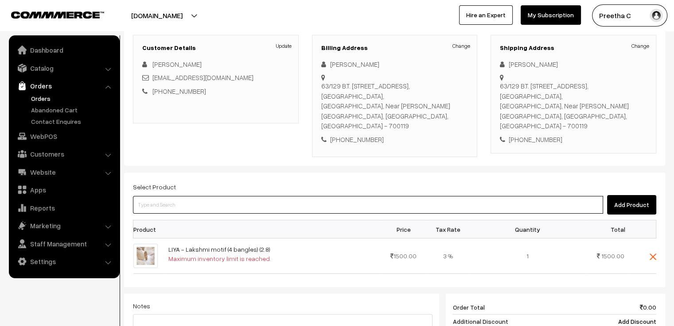
click at [211, 196] on input at bounding box center [368, 205] width 470 height 18
type input "prithu"
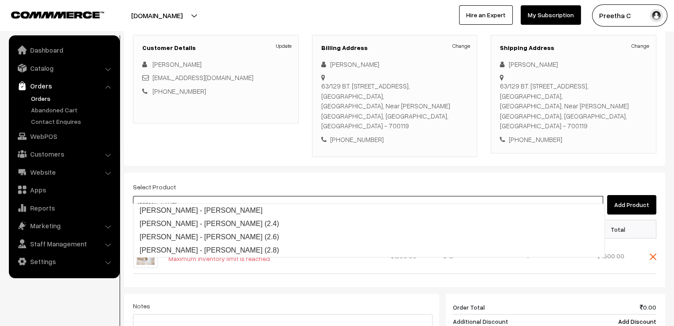
scroll to position [0, 0]
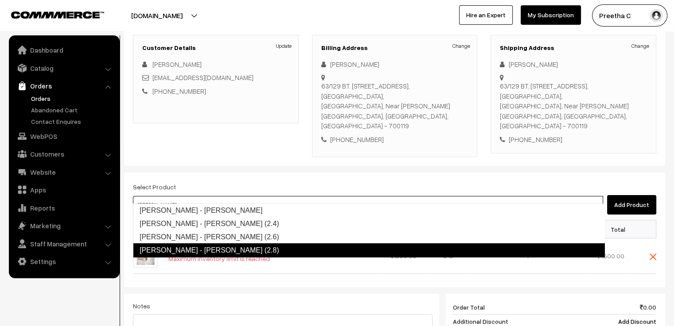
click at [228, 248] on link "PRITHU - Peacock kada (2.8)" at bounding box center [369, 251] width 472 height 14
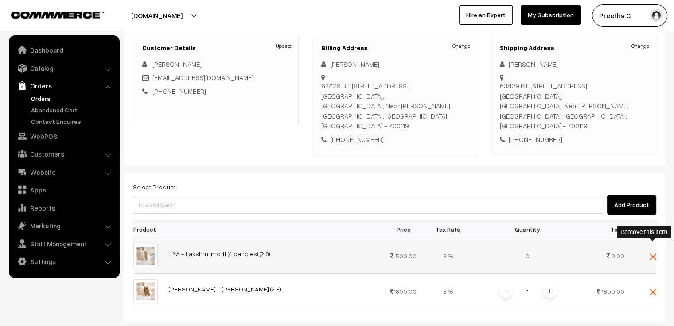
click at [655, 254] on img at bounding box center [652, 257] width 7 height 7
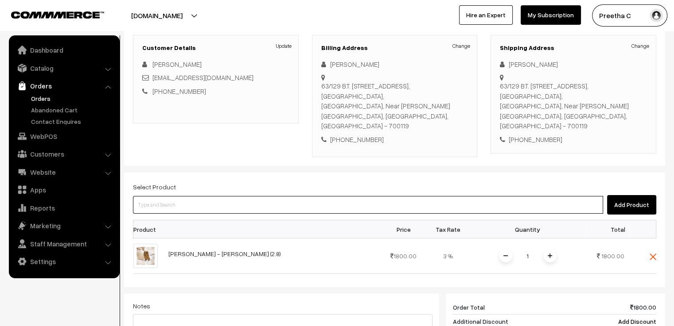
click at [188, 196] on input at bounding box center [368, 205] width 470 height 18
type input "liya"
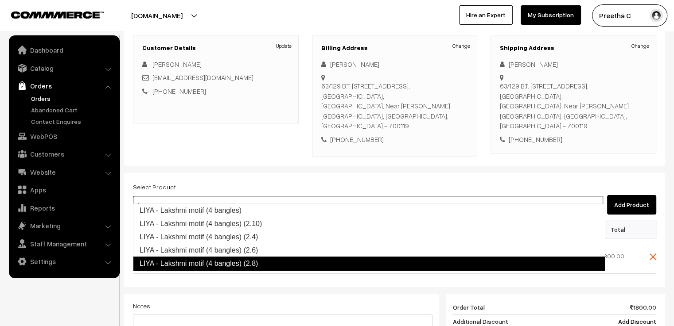
click at [241, 263] on link "LIYA - Lakshmi motif (4 bangles) (2.8)" at bounding box center [369, 264] width 472 height 14
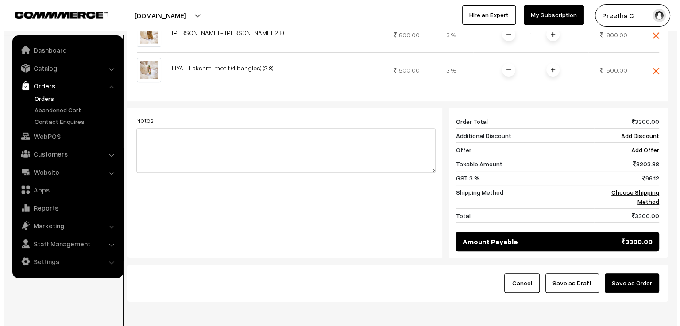
scroll to position [368, 0]
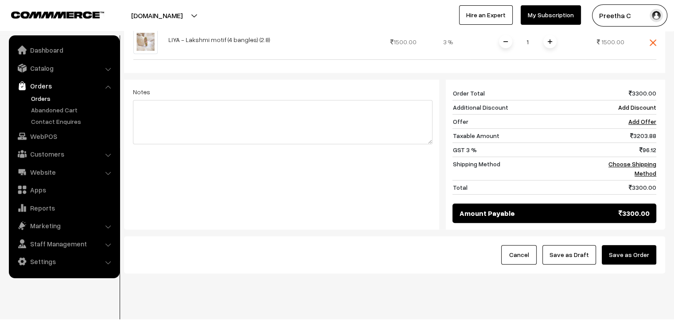
click at [633, 245] on button "Save as Order" at bounding box center [629, 254] width 54 height 19
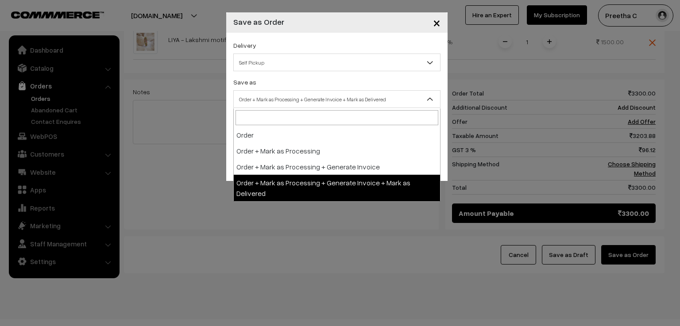
click at [326, 95] on span "Order + Mark as Processing + Generate Invoice + Mark as Delivered" at bounding box center [337, 100] width 206 height 16
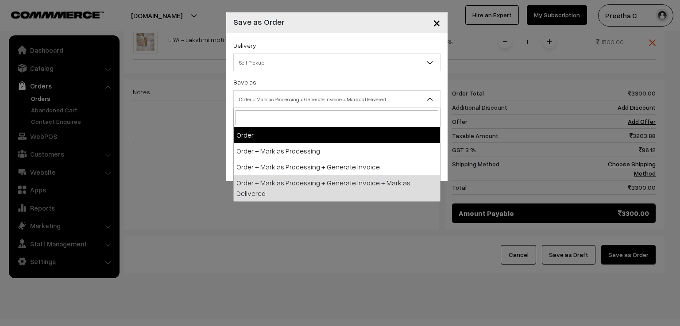
select select "1"
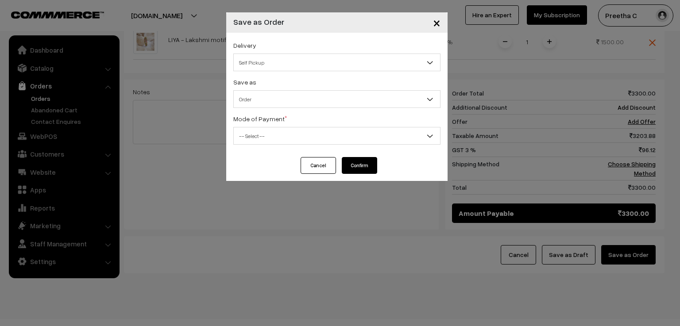
click at [311, 134] on span "-- Select --" at bounding box center [337, 136] width 206 height 16
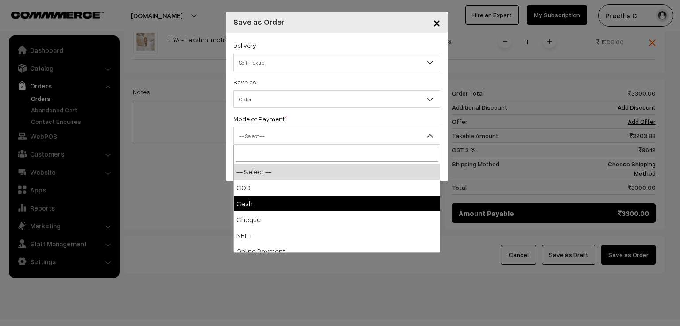
scroll to position [39, 0]
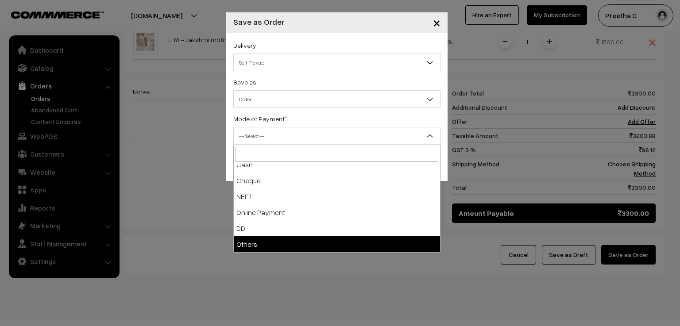
select select "7"
checkbox input "true"
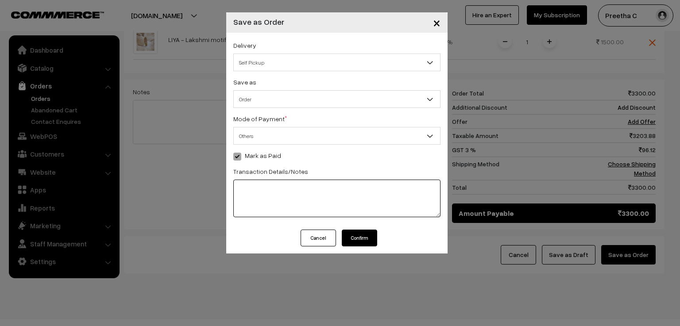
click at [293, 202] on textarea at bounding box center [336, 199] width 207 height 38
type textarea "176452121192"
click at [363, 239] on button "Confirm" at bounding box center [359, 238] width 35 height 17
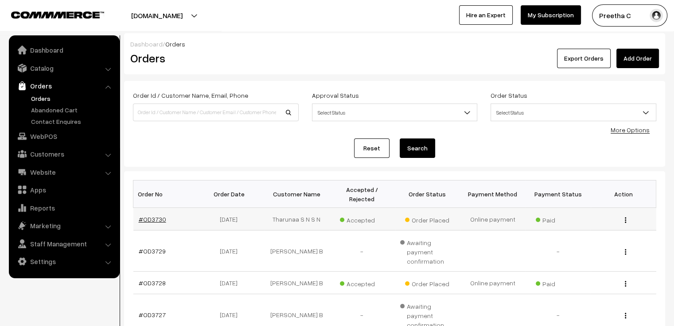
click at [157, 216] on link "#OD3730" at bounding box center [152, 220] width 27 height 8
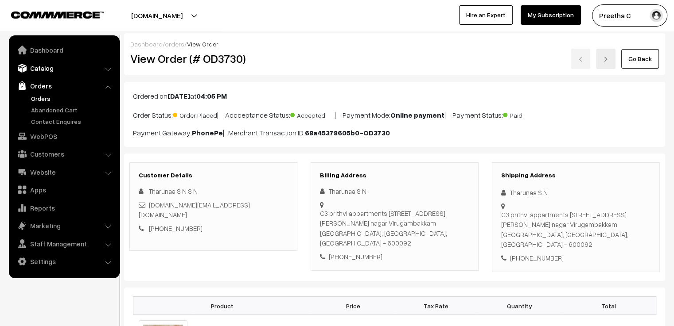
click at [54, 71] on link "Catalog" at bounding box center [63, 68] width 105 height 16
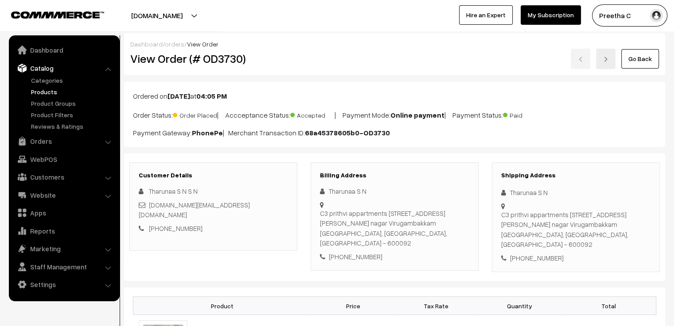
click at [47, 94] on link "Products" at bounding box center [73, 91] width 88 height 9
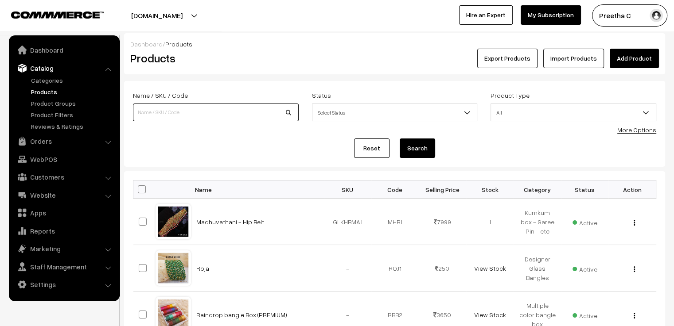
click at [199, 108] on input at bounding box center [216, 113] width 166 height 18
type input "kada"
click at [400, 139] on button "Search" at bounding box center [417, 148] width 35 height 19
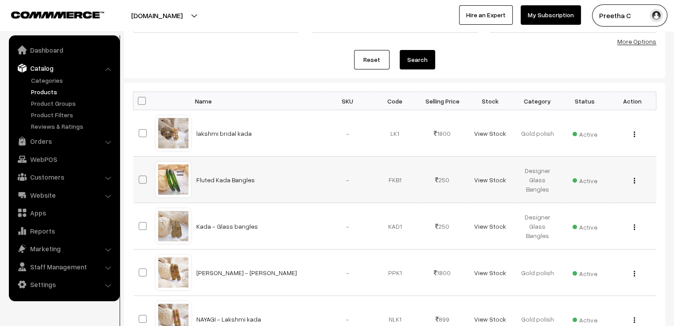
scroll to position [133, 0]
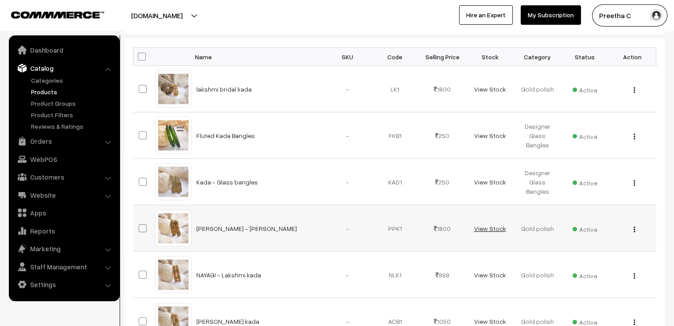
click at [493, 228] on link "View Stock" at bounding box center [490, 229] width 32 height 8
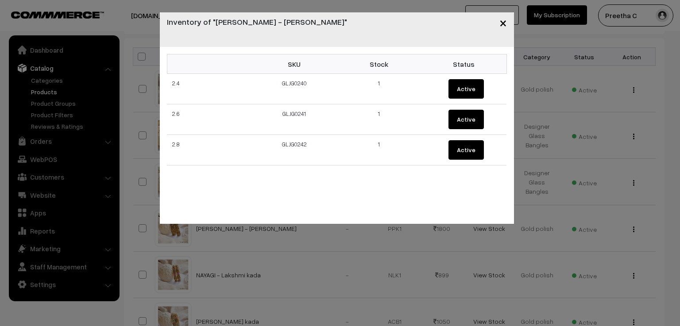
click at [502, 23] on span "×" at bounding box center [504, 22] width 8 height 16
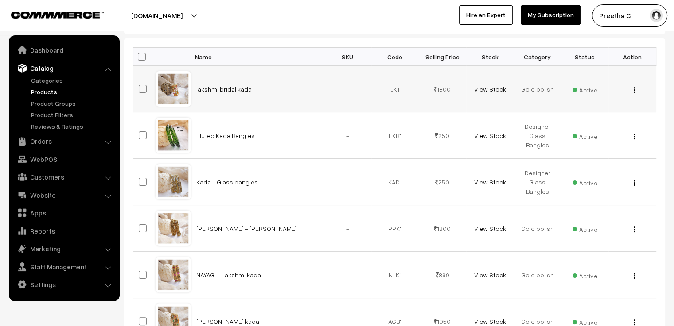
scroll to position [0, 0]
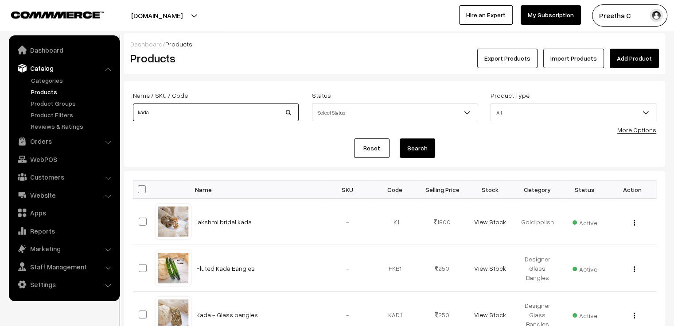
drag, startPoint x: 151, startPoint y: 117, endPoint x: 119, endPoint y: 117, distance: 31.9
type input "motif"
click at [400, 139] on button "Search" at bounding box center [417, 148] width 35 height 19
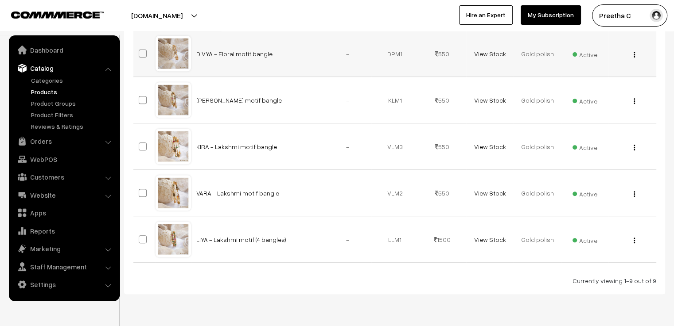
scroll to position [310, 0]
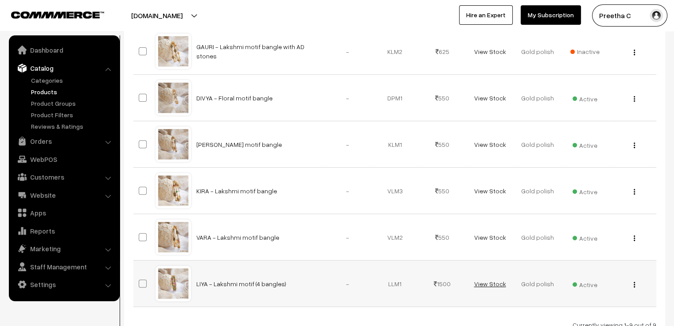
click at [495, 283] on link "View Stock" at bounding box center [490, 284] width 32 height 8
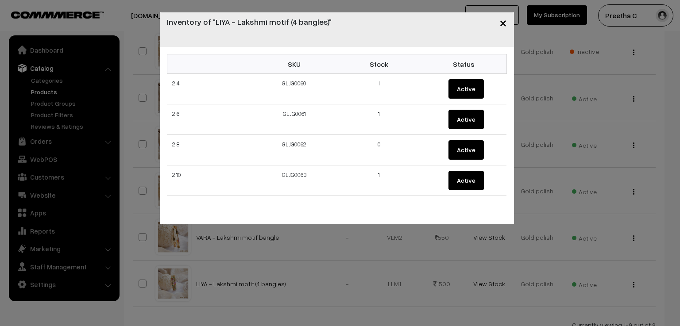
click at [138, 284] on div "× Inventory of "LIYA - Lakshmi motif (4 bangles)" SKU Stock Status 2.4 GLJG0060…" at bounding box center [340, 163] width 680 height 326
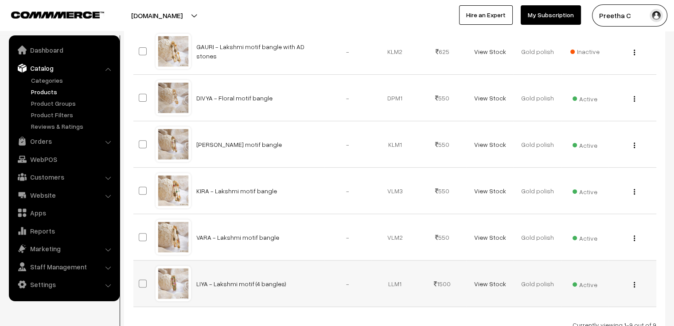
click at [144, 281] on span at bounding box center [143, 284] width 8 height 8
click at [140, 281] on input "checkbox" at bounding box center [137, 279] width 6 height 6
checkbox input "true"
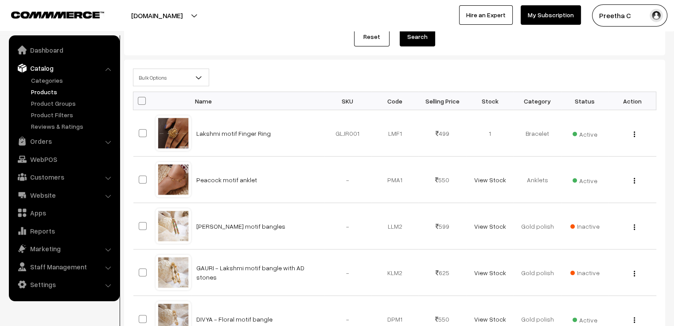
scroll to position [23, 0]
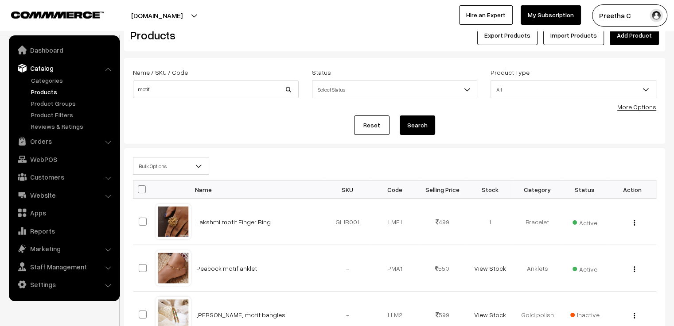
click at [154, 164] on span "Bulk Options" at bounding box center [170, 167] width 75 height 16
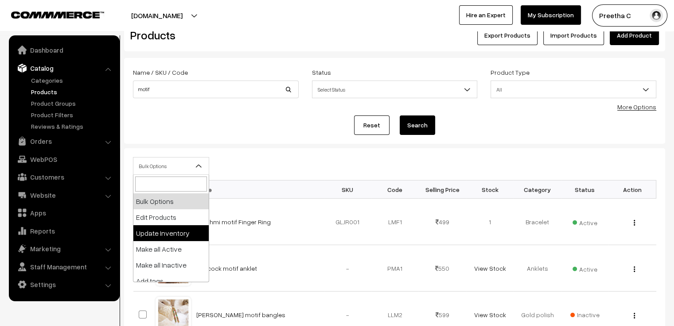
select select "updateInventory"
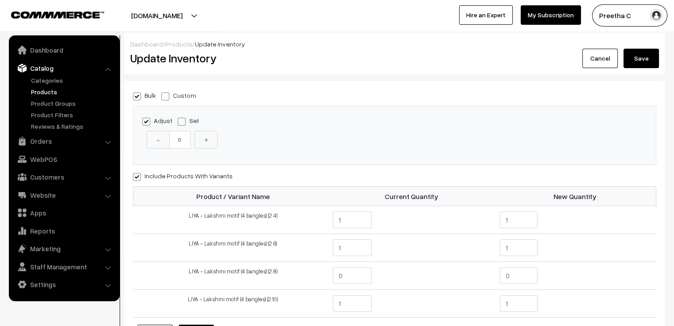
click at [168, 95] on span at bounding box center [165, 97] width 8 height 8
click at [167, 95] on input "Custom" at bounding box center [164, 95] width 6 height 6
radio input "true"
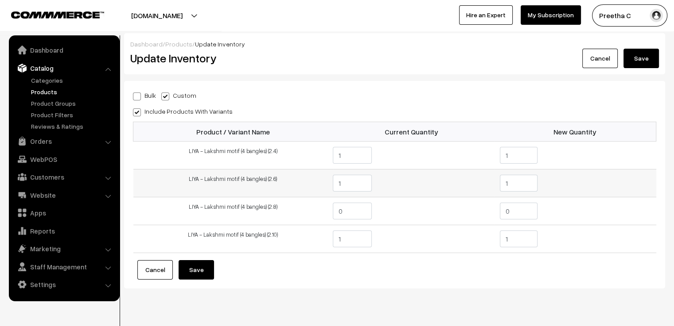
scroll to position [19, 0]
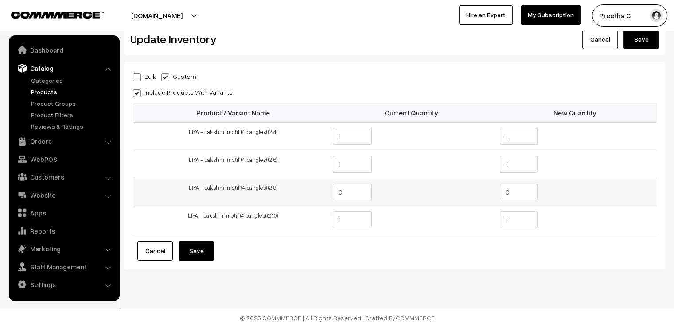
drag, startPoint x: 514, startPoint y: 193, endPoint x: 488, endPoint y: 190, distance: 26.3
click at [488, 190] on tr "LIYA - Lakshmi motif (4 bangles) (2.8) 0 0" at bounding box center [394, 193] width 523 height 28
type input "1"
click at [199, 251] on button "Save" at bounding box center [196, 250] width 35 height 19
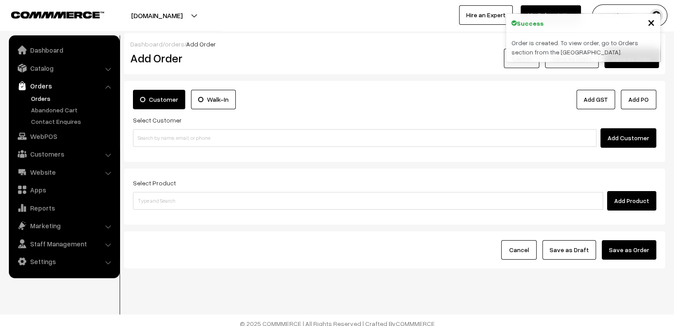
click at [649, 19] on span "×" at bounding box center [651, 22] width 8 height 16
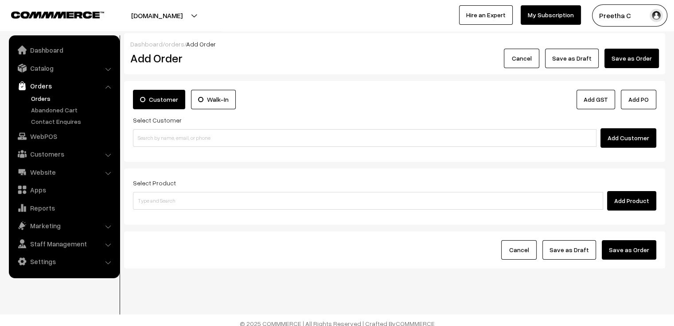
click at [533, 56] on button "Cancel" at bounding box center [521, 58] width 35 height 19
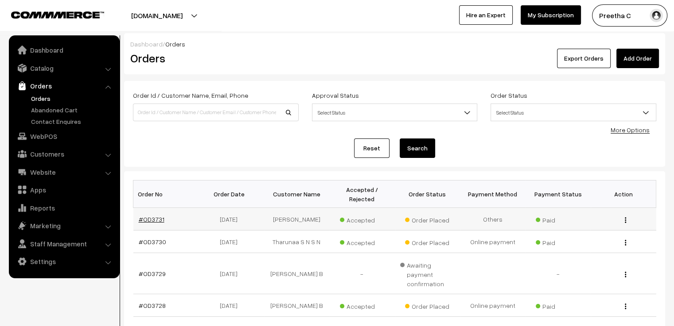
click at [158, 216] on link "#OD3731" at bounding box center [152, 220] width 26 height 8
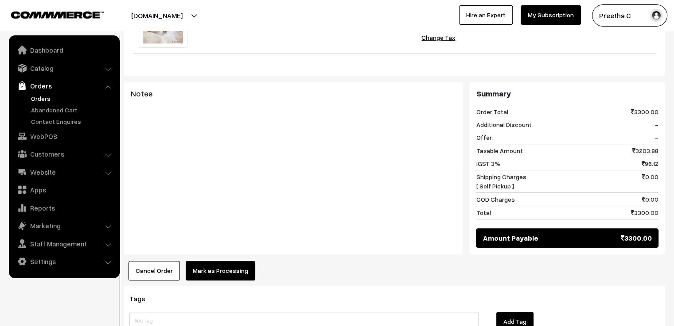
scroll to position [467, 0]
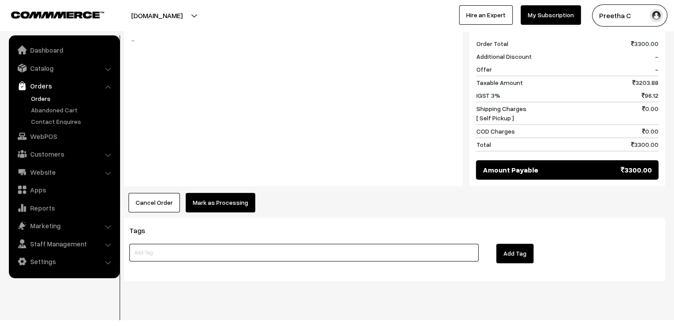
click at [208, 244] on input at bounding box center [303, 253] width 349 height 18
type input "ask Mam before packing"
click at [523, 244] on button "Add Tag" at bounding box center [514, 253] width 37 height 19
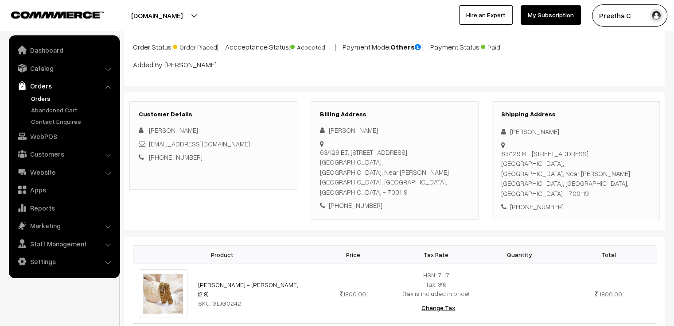
scroll to position [0, 0]
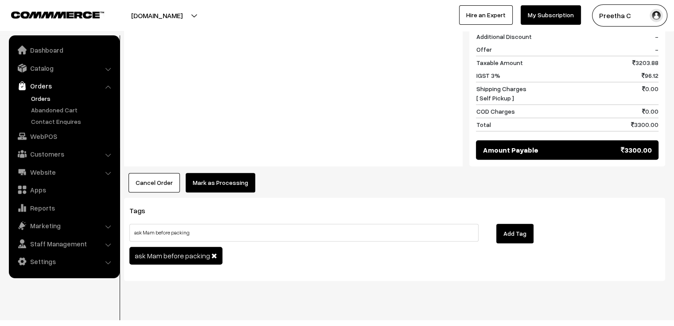
click at [231, 173] on button "Mark as Processing" at bounding box center [221, 182] width 70 height 19
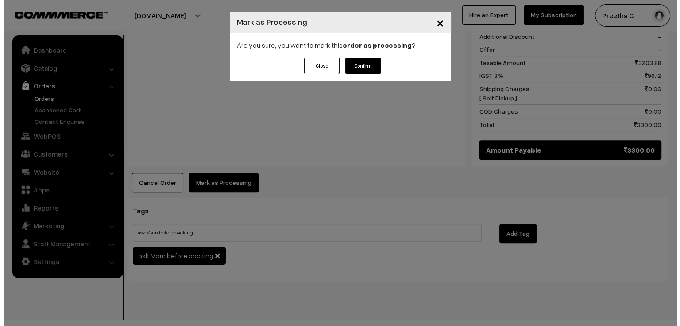
scroll to position [488, 0]
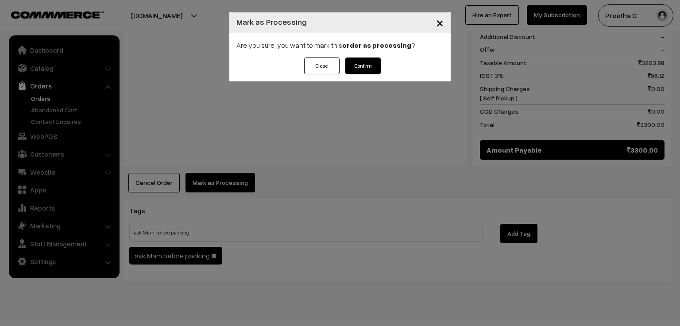
click at [371, 67] on button "Confirm" at bounding box center [363, 66] width 35 height 17
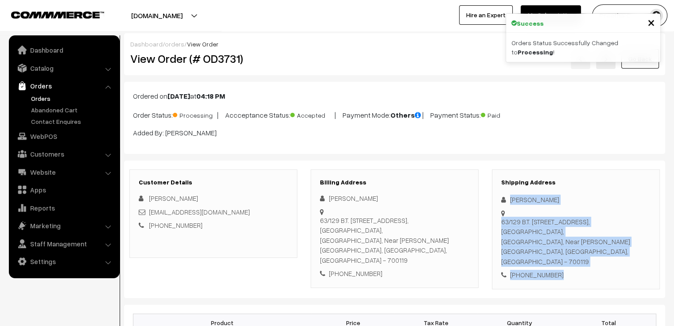
drag, startPoint x: 563, startPoint y: 268, endPoint x: 509, endPoint y: 199, distance: 88.3
click at [509, 199] on div "Shipping Address [PERSON_NAME] 63/129 B.T. [STREET_ADDRESS], Near [PERSON_NAME]…" at bounding box center [576, 230] width 168 height 120
copy div "[PERSON_NAME] 63/129 B.T. [STREET_ADDRESS], [GEOGRAPHIC_DATA][PERSON_NAME], [GE…"
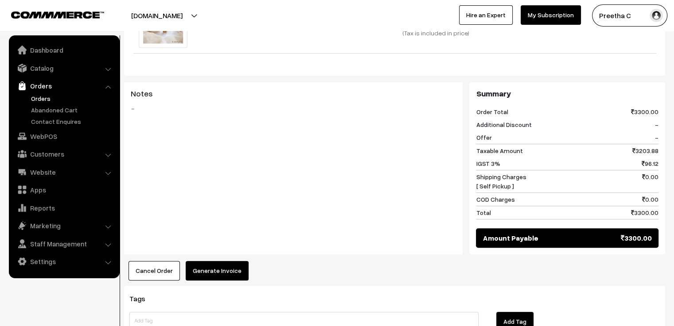
scroll to position [487, 0]
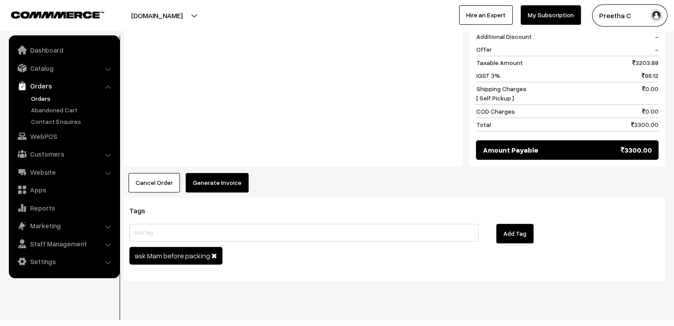
click at [221, 173] on button "Generate Invoice" at bounding box center [217, 182] width 63 height 19
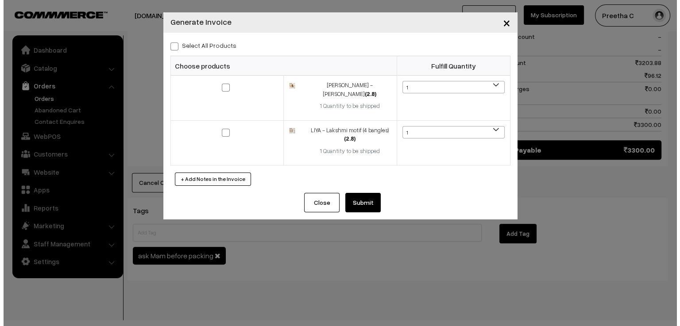
scroll to position [488, 0]
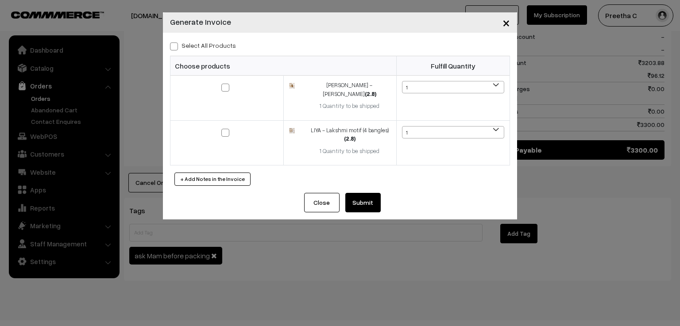
click at [187, 46] on label "Select All Products" at bounding box center [203, 45] width 66 height 9
click at [176, 46] on input "Select All Products" at bounding box center [173, 45] width 6 height 6
checkbox input "true"
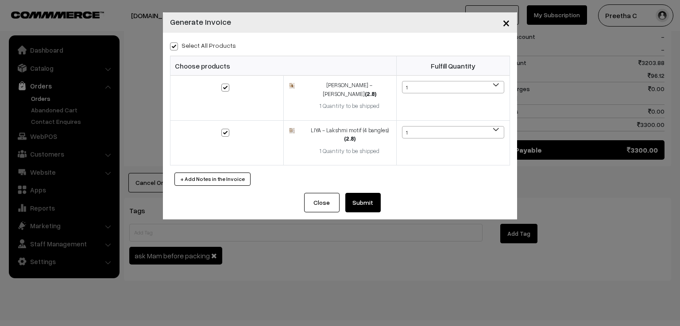
click at [359, 193] on button "Submit" at bounding box center [363, 202] width 35 height 19
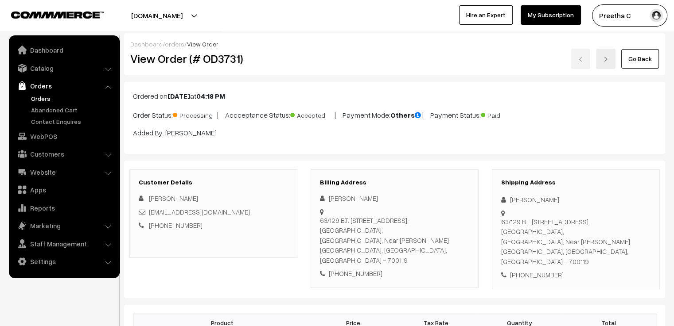
click at [641, 57] on link "Go Back" at bounding box center [640, 58] width 38 height 19
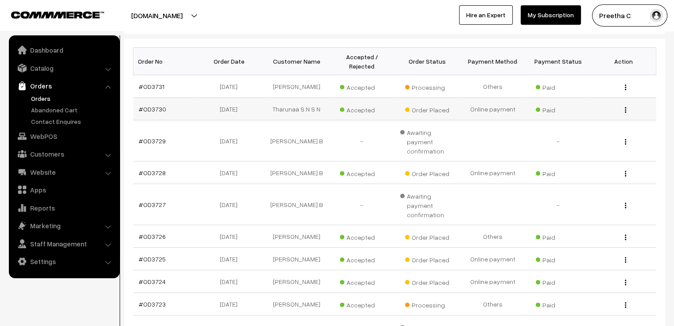
scroll to position [177, 0]
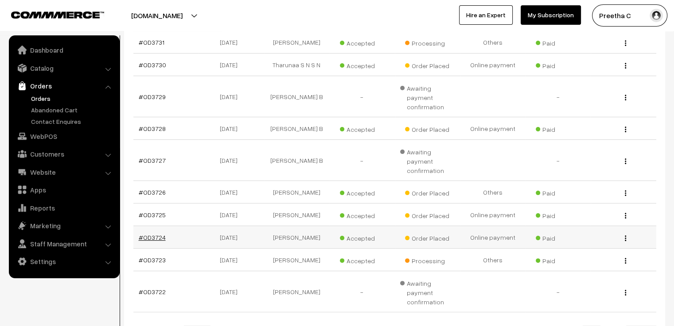
click at [158, 234] on link "#OD3724" at bounding box center [152, 238] width 27 height 8
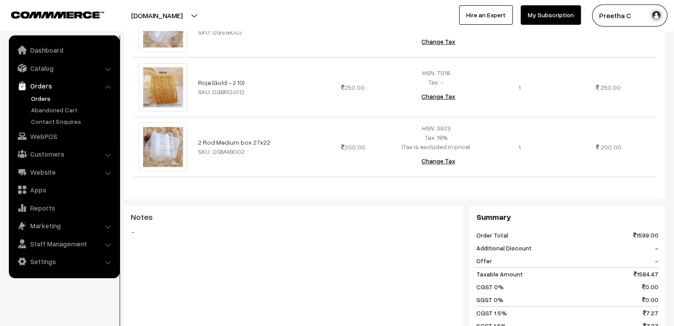
scroll to position [665, 0]
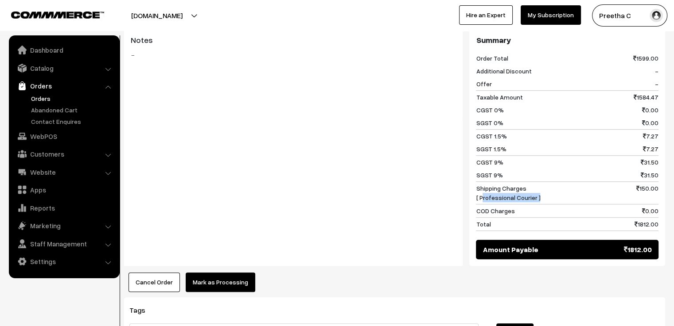
drag, startPoint x: 481, startPoint y: 184, endPoint x: 537, endPoint y: 182, distance: 55.9
click at [537, 182] on div "Shipping Charges [ Professional Courier ] 150.00" at bounding box center [567, 193] width 183 height 23
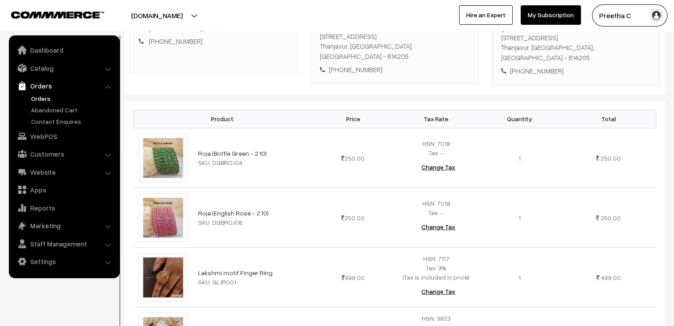
scroll to position [0, 0]
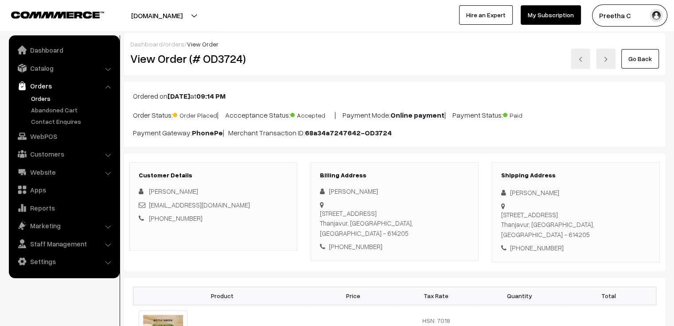
click at [579, 62] on link at bounding box center [580, 59] width 19 height 20
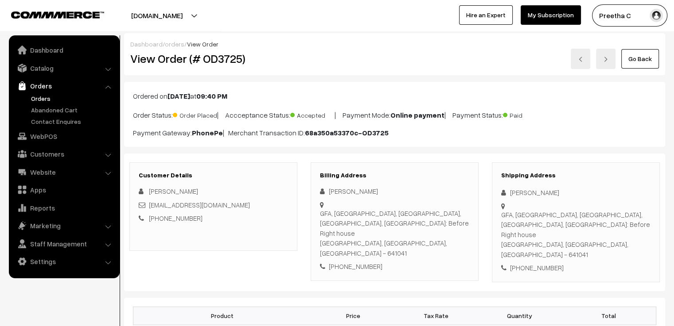
click at [642, 62] on link "Go Back" at bounding box center [640, 58] width 38 height 19
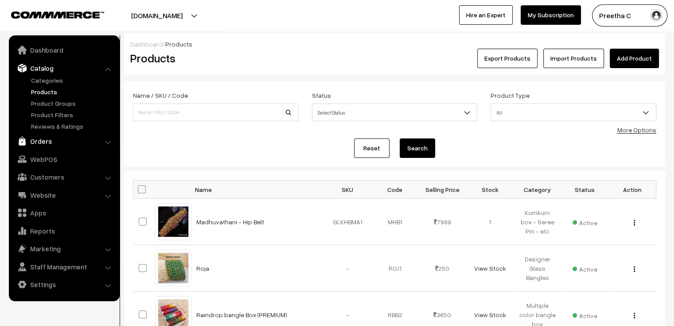
click at [32, 141] on link "Orders" at bounding box center [63, 141] width 105 height 16
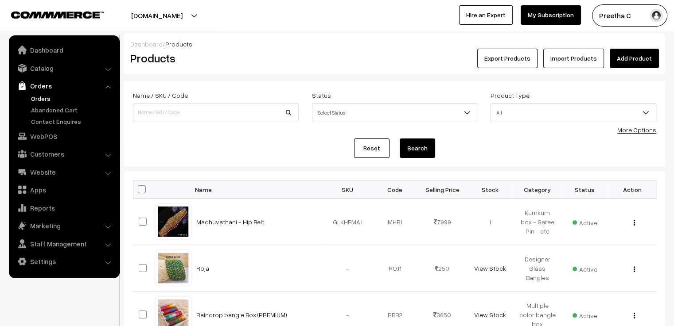
click at [57, 102] on link "Orders" at bounding box center [73, 98] width 88 height 9
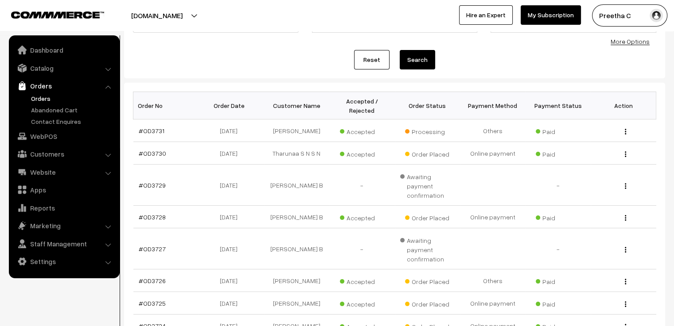
scroll to position [133, 0]
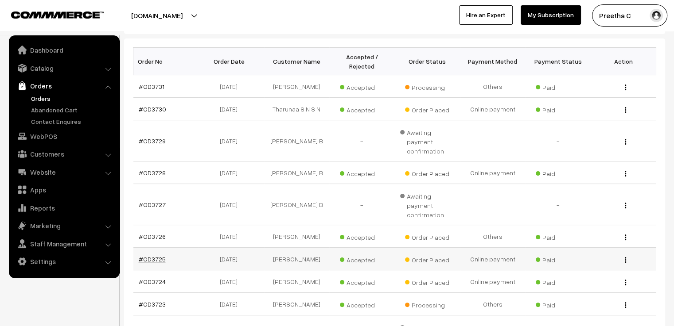
click at [155, 256] on link "#OD3725" at bounding box center [152, 260] width 27 height 8
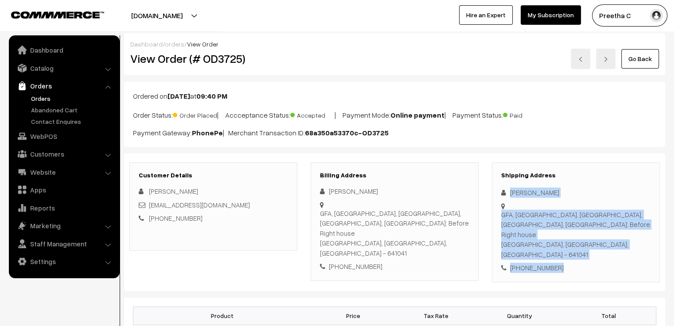
drag, startPoint x: 507, startPoint y: 189, endPoint x: 580, endPoint y: 244, distance: 91.8
click at [580, 244] on div "Shipping Address [PERSON_NAME] [GEOGRAPHIC_DATA], [GEOGRAPHIC_DATA], [GEOGRAPHI…" at bounding box center [576, 223] width 168 height 120
copy div "[PERSON_NAME] GFA, [GEOGRAPHIC_DATA], [GEOGRAPHIC_DATA], [GEOGRAPHIC_DATA], Lan…"
click at [651, 58] on link "Go Back" at bounding box center [640, 58] width 38 height 19
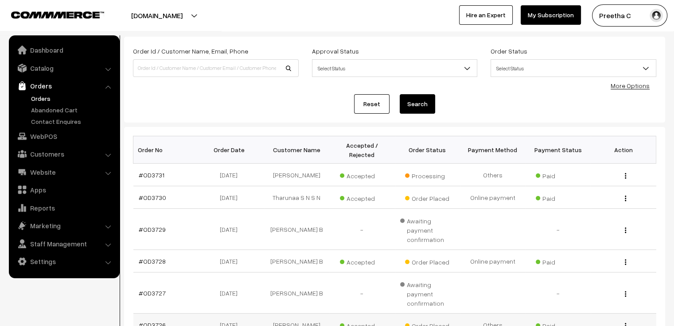
scroll to position [133, 0]
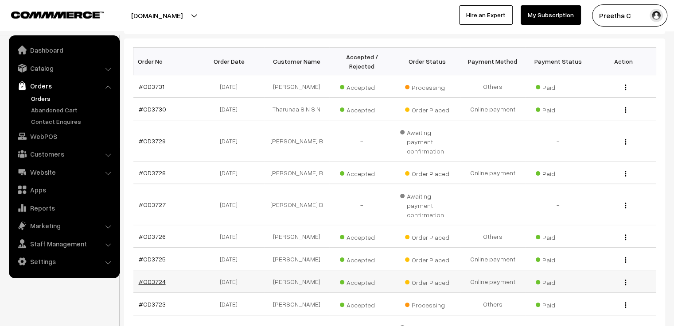
click at [153, 278] on link "#OD3724" at bounding box center [152, 282] width 27 height 8
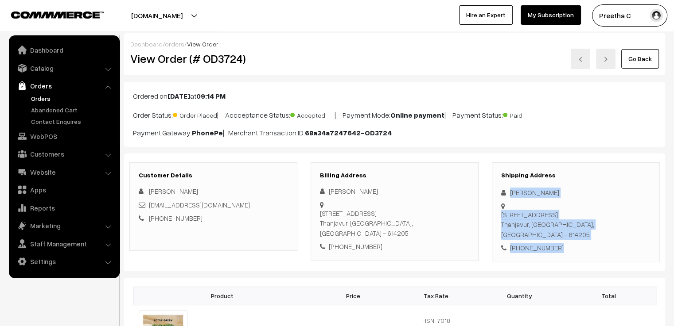
drag, startPoint x: 506, startPoint y: 184, endPoint x: 587, endPoint y: 216, distance: 86.3
click at [595, 223] on div "Shipping Address Ponni Kumaravel 29/10A, Melakanjimedu, papanasam Thanjavur, Ta…" at bounding box center [576, 213] width 168 height 100
copy div "Ponni Kumaravel 29/10A, Melakanjimedu, papanasam Thanjavur, Tamil Nadu, India -…"
click at [635, 54] on link "Go Back" at bounding box center [640, 58] width 38 height 19
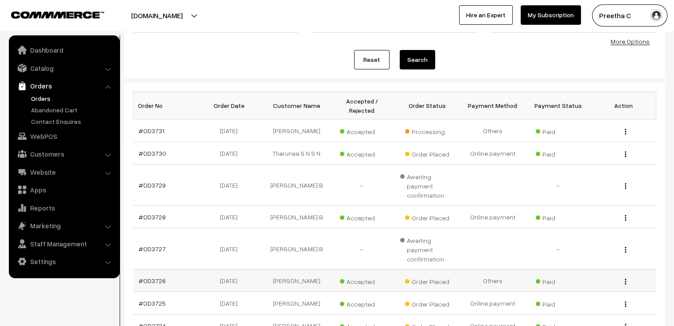
scroll to position [133, 0]
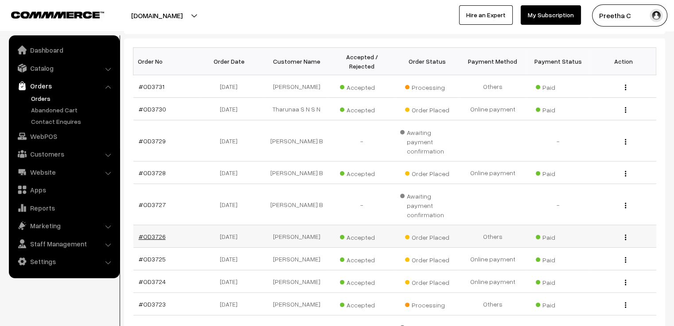
click at [161, 233] on link "#OD3726" at bounding box center [152, 237] width 27 height 8
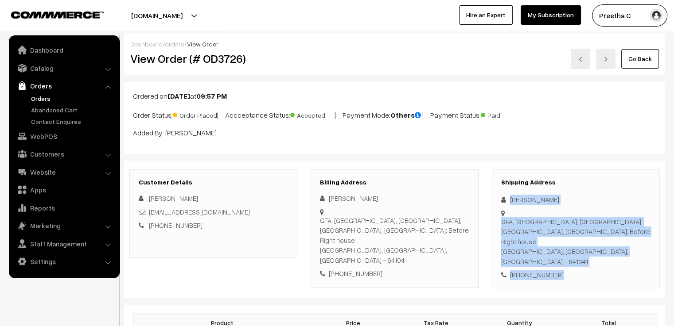
drag, startPoint x: 509, startPoint y: 192, endPoint x: 592, endPoint y: 261, distance: 107.6
click at [592, 261] on div "Shipping Address Gomathi Sankaralingam GFA, Marutham Gateway, Sri nagar extn., …" at bounding box center [576, 230] width 168 height 120
copy div "Gomathi Sankaralingam GFA, Marutham Gateway, Sri nagar extn., PN Pudur, Landmar…"
click at [631, 53] on link "Go Back" at bounding box center [640, 58] width 38 height 19
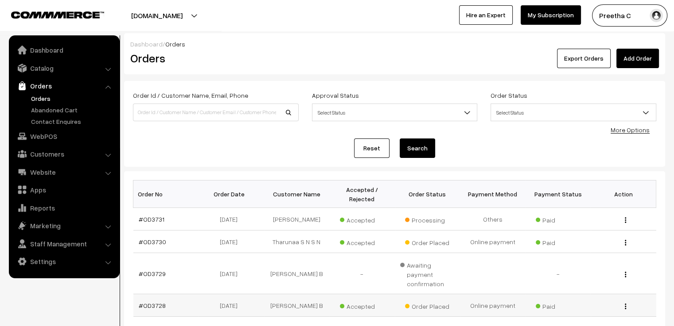
scroll to position [44, 0]
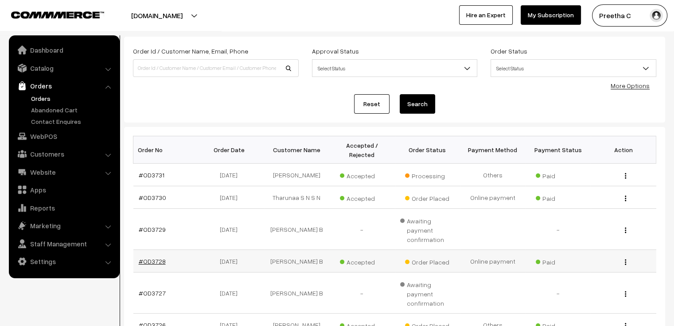
click at [156, 258] on link "#OD3728" at bounding box center [152, 262] width 27 height 8
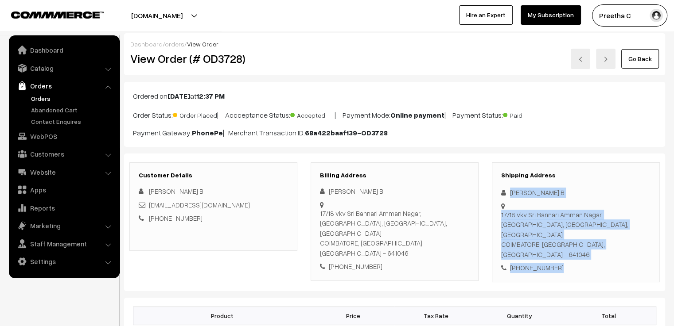
drag, startPoint x: 505, startPoint y: 187, endPoint x: 646, endPoint y: 237, distance: 149.4
click at [634, 238] on div "Shipping Address Lalitha B 17/18 vkv Sri Bannari Amman Nagar,Lakshmi nagar, vad…" at bounding box center [576, 223] width 168 height 120
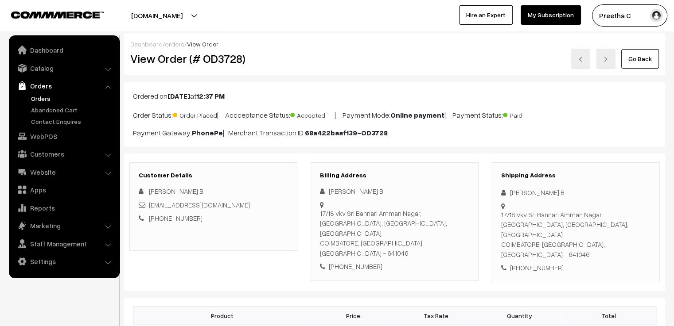
drag, startPoint x: 622, startPoint y: 253, endPoint x: 575, endPoint y: 238, distance: 49.1
click at [592, 263] on div "+91 9361965663" at bounding box center [575, 268] width 149 height 10
drag, startPoint x: 502, startPoint y: 188, endPoint x: 507, endPoint y: 187, distance: 5.6
click at [503, 188] on div "Lalitha B" at bounding box center [575, 193] width 149 height 10
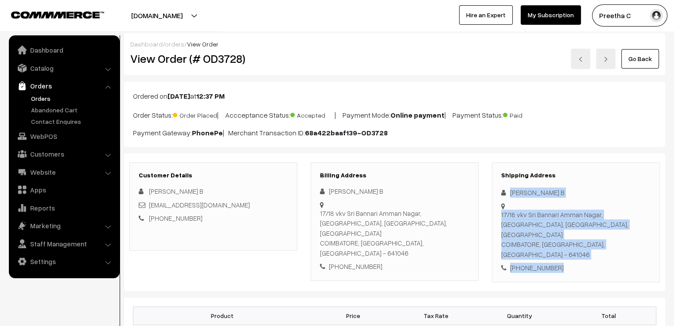
drag, startPoint x: 509, startPoint y: 192, endPoint x: 636, endPoint y: 256, distance: 142.0
click at [633, 256] on div "Shipping Address Lalitha B 17/18 vkv Sri Bannari Amman Nagar,Lakshmi nagar, vad…" at bounding box center [576, 223] width 168 height 120
copy div "Lalitha B 17/18 vkv Sri Bannari Amman Nagar,Lakshmi nagar, vadavalli-Thondamuth…"
click at [633, 61] on link "Go Back" at bounding box center [640, 58] width 38 height 19
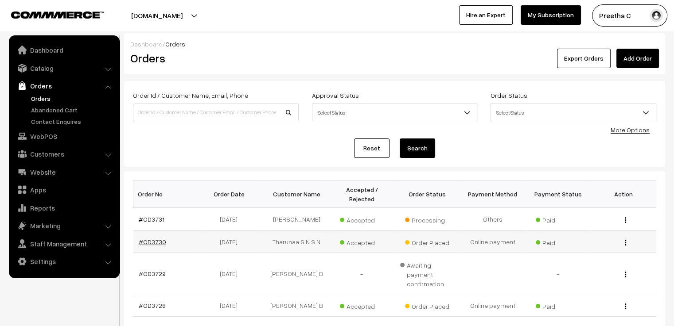
click at [151, 238] on link "#OD3730" at bounding box center [152, 242] width 27 height 8
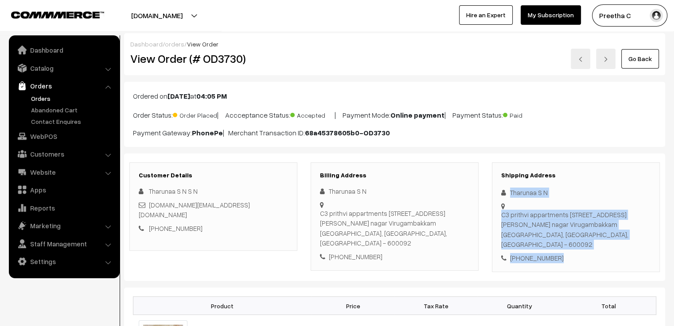
drag, startPoint x: 508, startPoint y: 187, endPoint x: 603, endPoint y: 249, distance: 113.3
click at [605, 249] on div "Shipping Address Tharunaa S N C3 prithvi appartments [STREET_ADDRESS][PERSON_NA…" at bounding box center [576, 218] width 168 height 110
copy div "Tharunaa S N C3 prithvi appartments [STREET_ADDRESS][PERSON_NAME] [PHONE_NUMBER]"
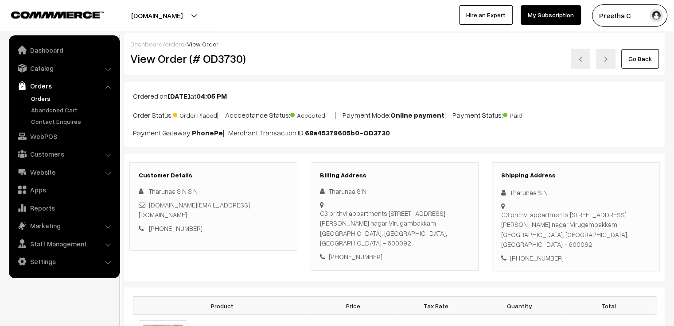
drag, startPoint x: 566, startPoint y: 175, endPoint x: 521, endPoint y: 191, distance: 47.8
click at [563, 176] on h3 "Shipping Address" at bounding box center [575, 176] width 149 height 8
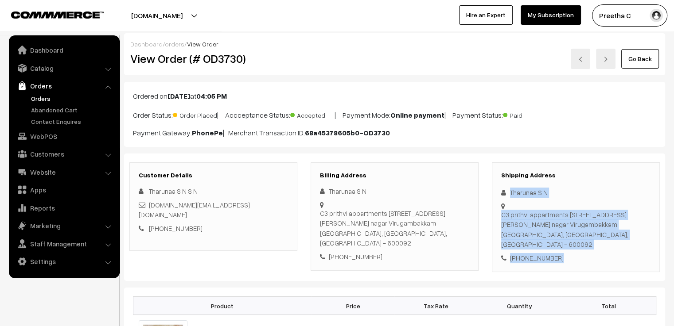
drag, startPoint x: 509, startPoint y: 191, endPoint x: 576, endPoint y: 252, distance: 90.6
click at [576, 252] on div "Shipping Address Tharunaa S N C3 prithvi appartments [STREET_ADDRESS][PERSON_NA…" at bounding box center [576, 218] width 168 height 110
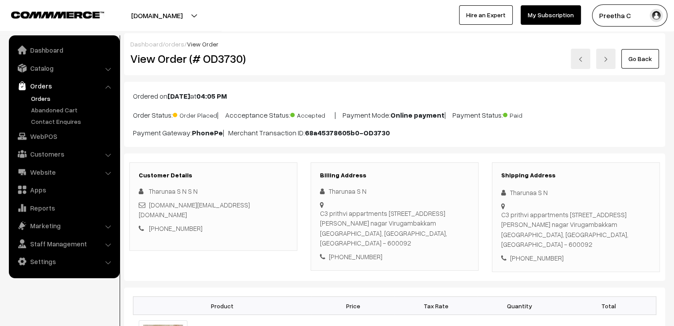
click at [570, 166] on div "Shipping Address Tharunaa S N C3 prithvi appartments [STREET_ADDRESS][PERSON_NA…" at bounding box center [576, 218] width 168 height 110
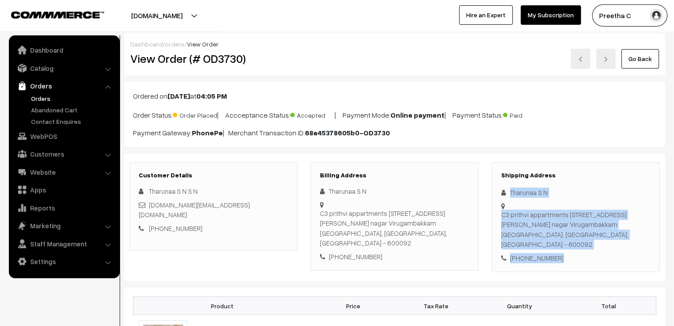
drag, startPoint x: 510, startPoint y: 191, endPoint x: 595, endPoint y: 246, distance: 101.6
click at [595, 246] on div "Shipping Address Tharunaa S N C3 prithvi appartments 98 kaliyamman koil st, Nat…" at bounding box center [576, 218] width 168 height 110
copy div "Tharunaa S N C3 prithvi appartments 98 kaliyamman koil st, Natesan nagar Viruga…"
click at [633, 62] on link "Go Back" at bounding box center [640, 58] width 38 height 19
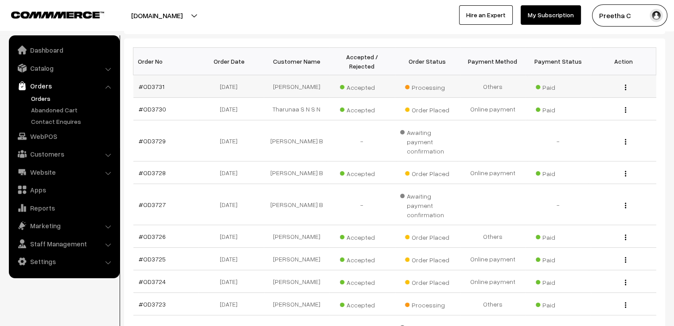
scroll to position [44, 0]
